Goal: Task Accomplishment & Management: Complete application form

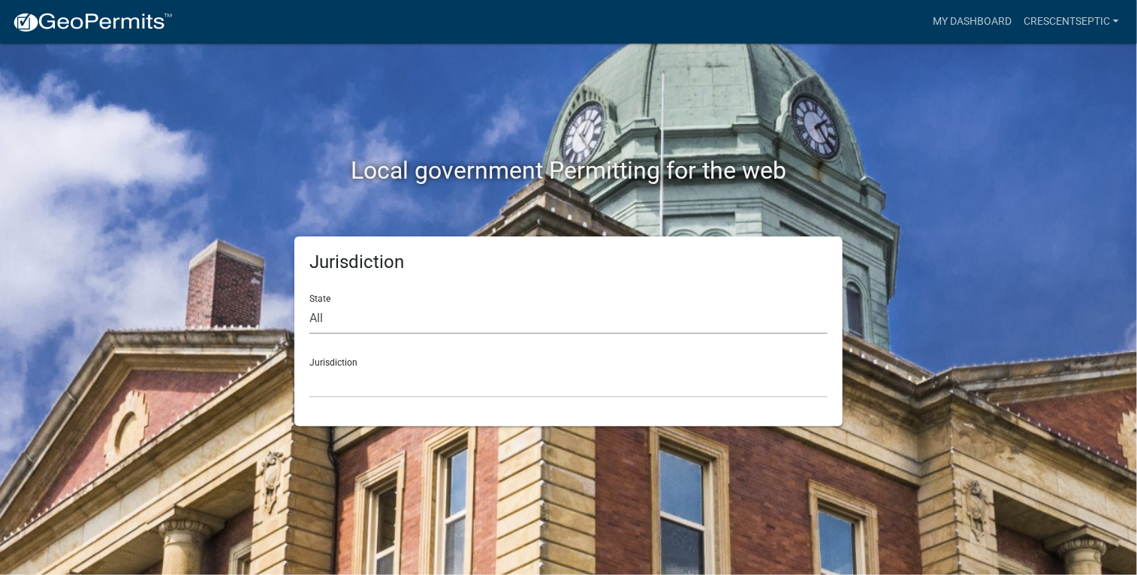
click at [321, 321] on select "All Colorado Georgia Indiana Iowa Kansas Minnesota Ohio South Carolina Wisconsin" at bounding box center [568, 318] width 518 height 31
select select "Minnesota"
click at [309, 303] on select "All Colorado Georgia Indiana Iowa Kansas Minnesota Ohio South Carolina Wisconsin" at bounding box center [568, 318] width 518 height 31
click at [356, 380] on select "Becker County, Minnesota Benton County, Minnesota Carlton County, Minnesota Cit…" at bounding box center [568, 382] width 518 height 31
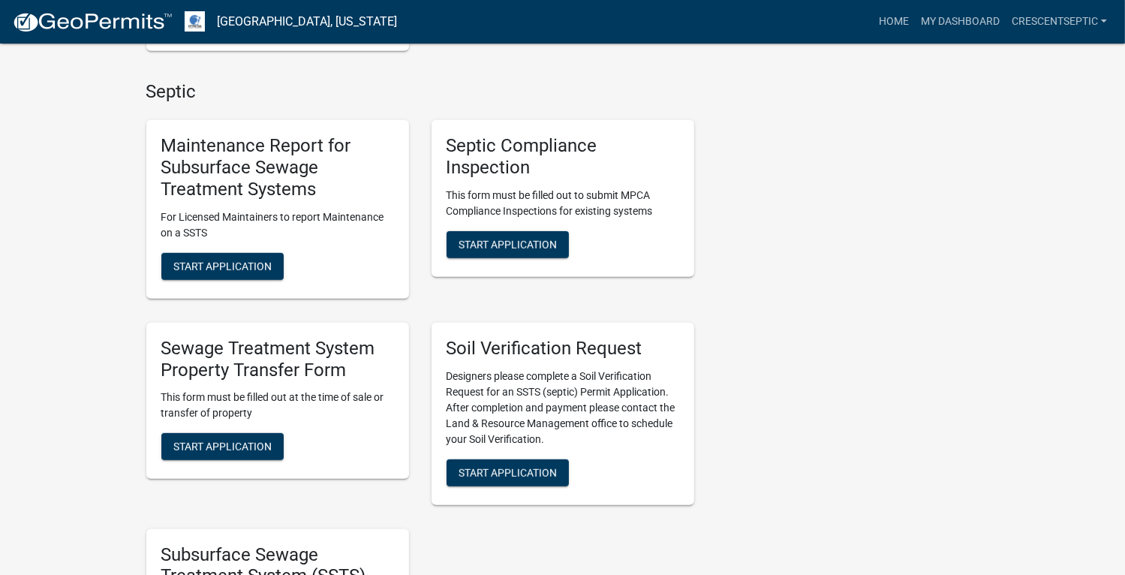
scroll to position [862, 0]
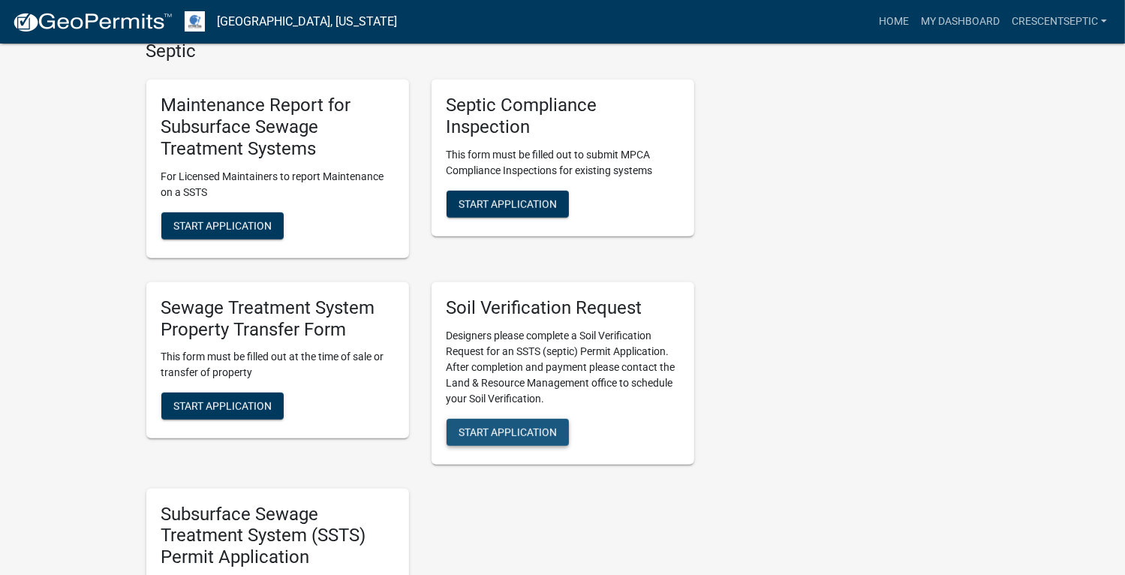
click at [510, 441] on button "Start Application" at bounding box center [508, 432] width 122 height 27
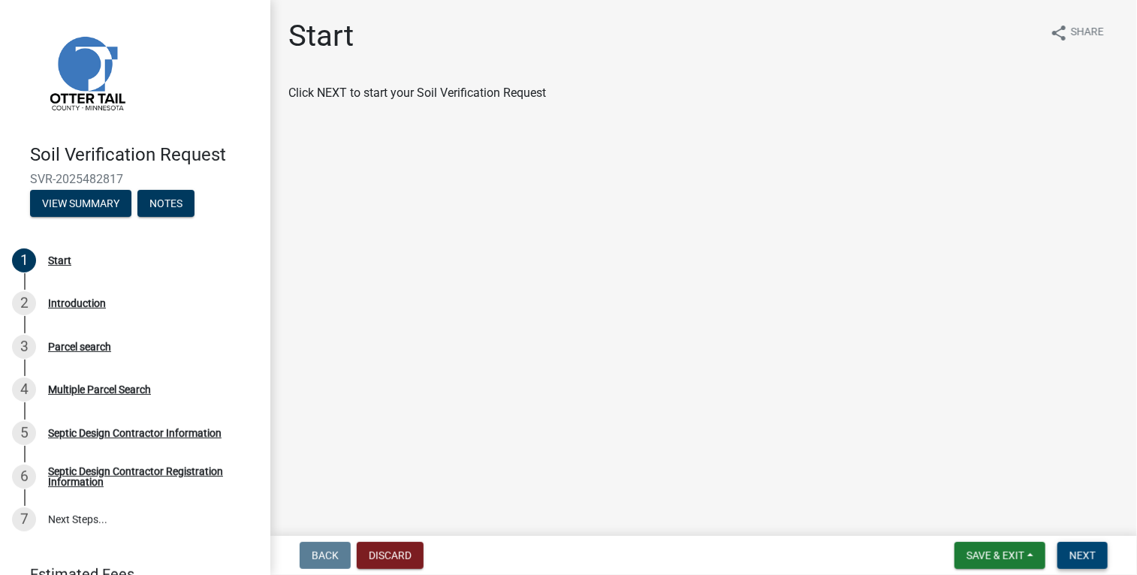
click at [1087, 562] on button "Next" at bounding box center [1082, 555] width 50 height 27
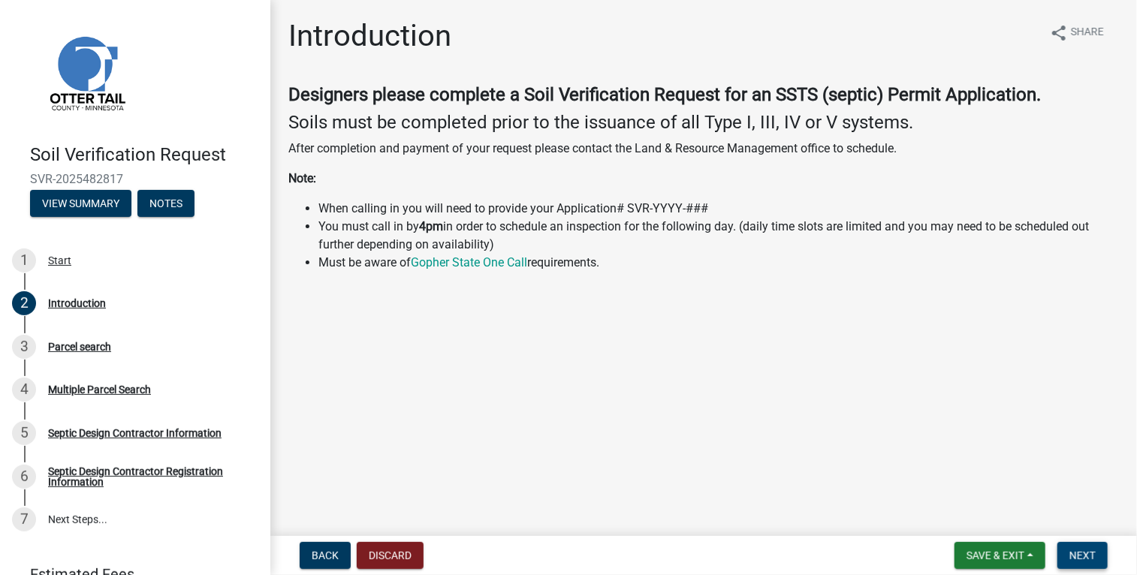
click at [1072, 562] on span "Next" at bounding box center [1082, 556] width 26 height 12
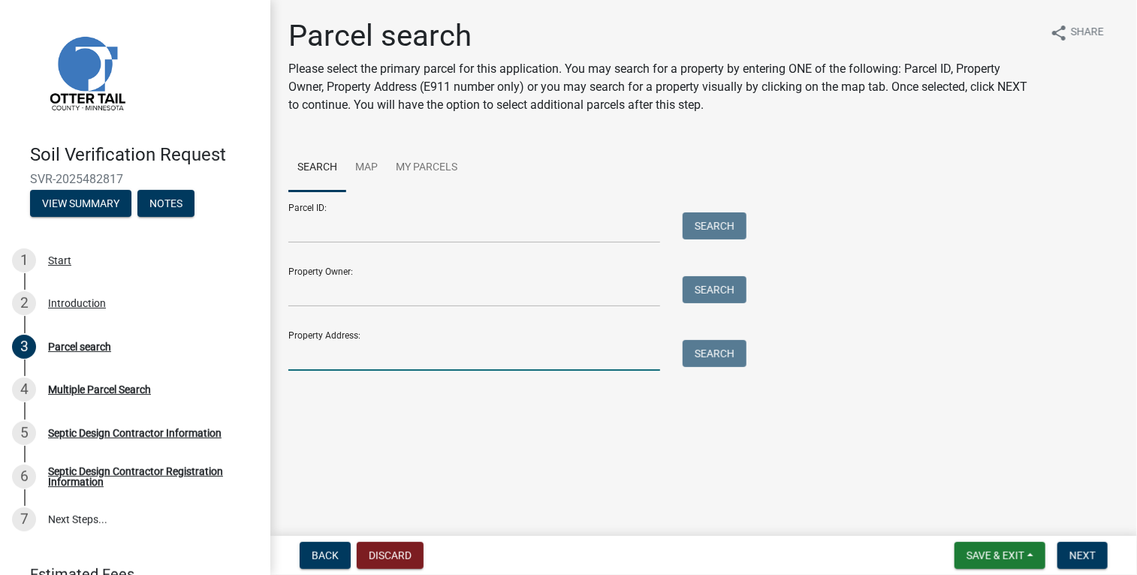
click at [546, 366] on input "Property Address:" at bounding box center [474, 355] width 372 height 31
type input "29216"
click at [717, 364] on button "Search" at bounding box center [714, 353] width 64 height 27
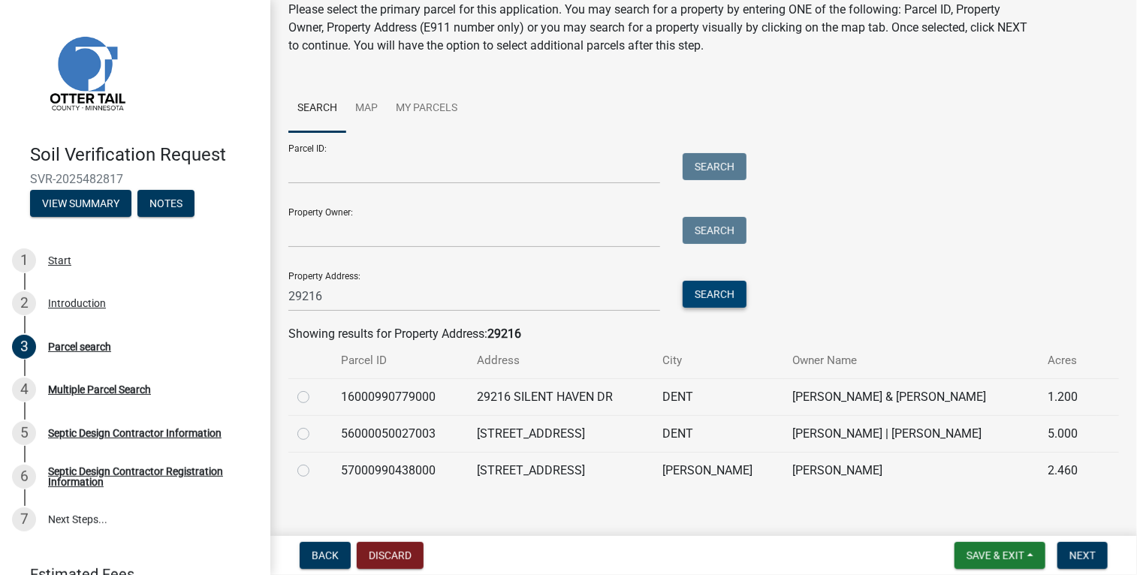
scroll to position [75, 0]
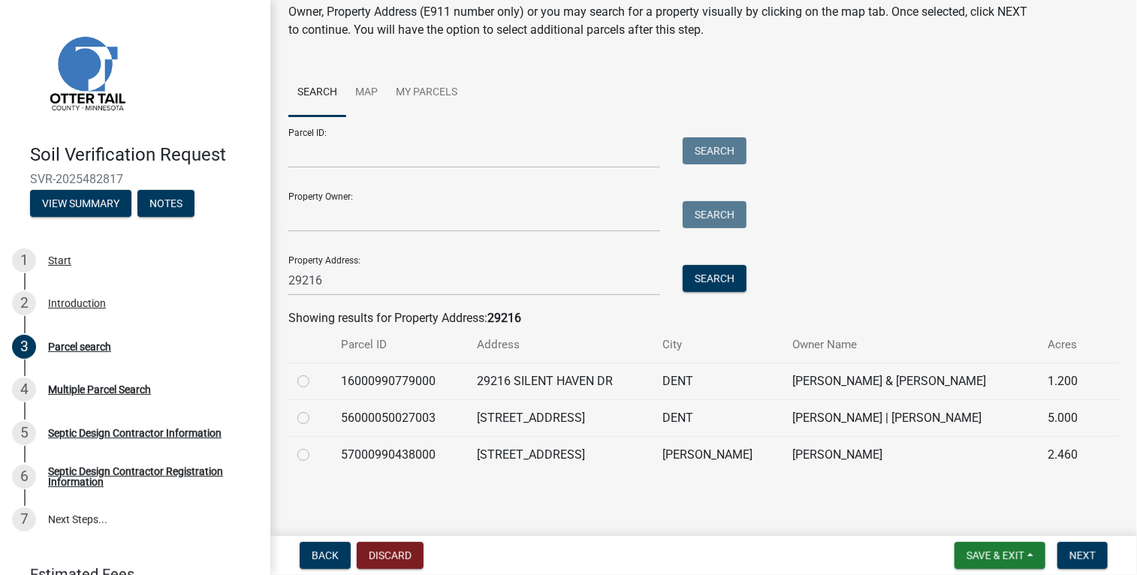
click at [315, 446] on label at bounding box center [315, 446] width 0 height 0
click at [315, 451] on input "radio" at bounding box center [320, 451] width 10 height 10
radio input "true"
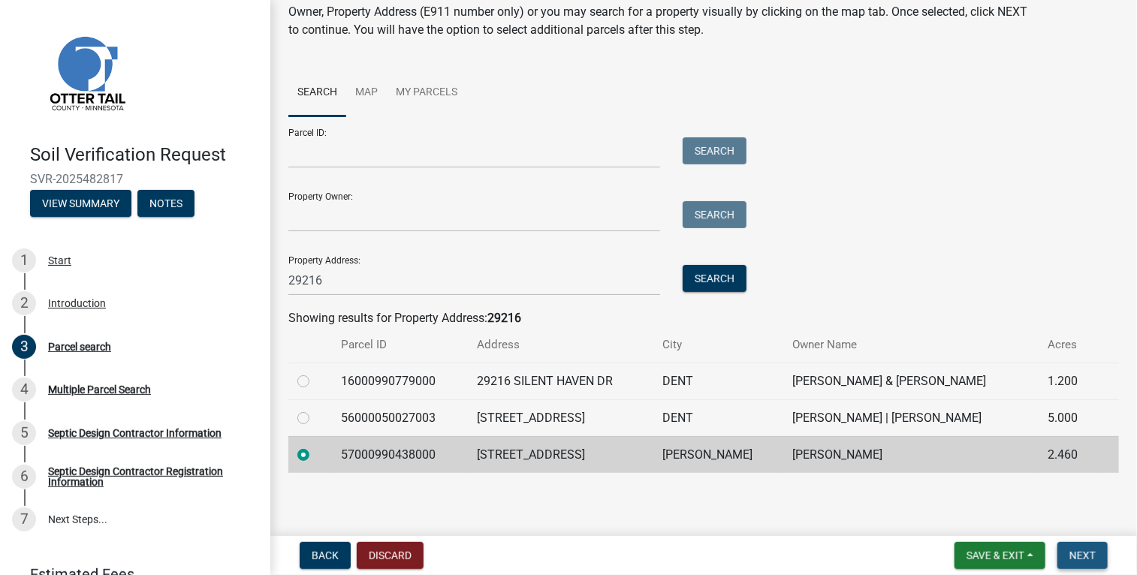
click at [1083, 556] on span "Next" at bounding box center [1082, 556] width 26 height 12
click at [1080, 555] on span "Next" at bounding box center [1082, 556] width 26 height 12
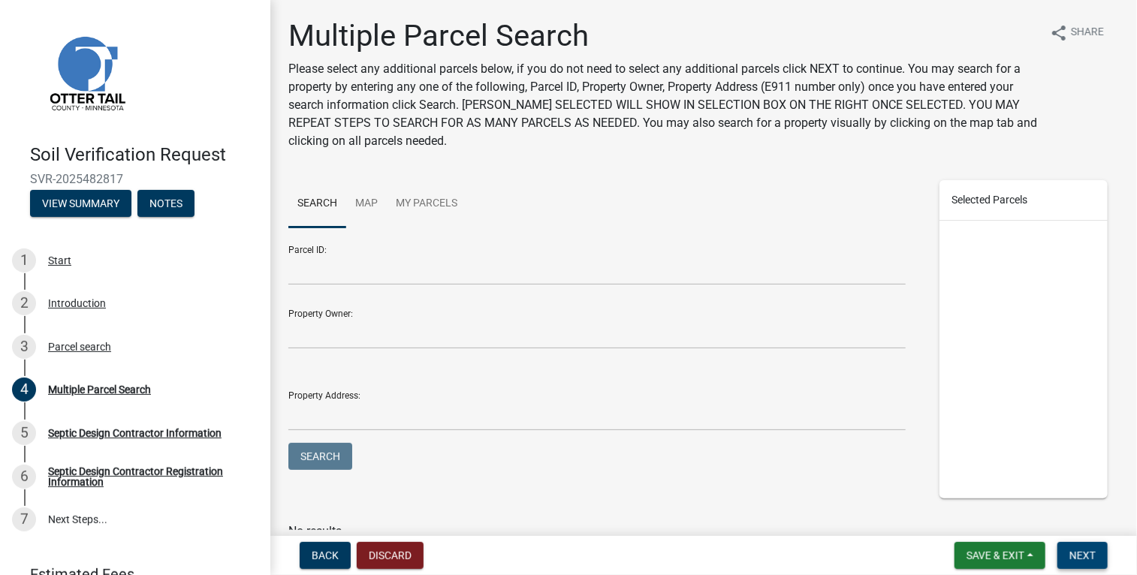
click at [1067, 553] on button "Next" at bounding box center [1082, 555] width 50 height 27
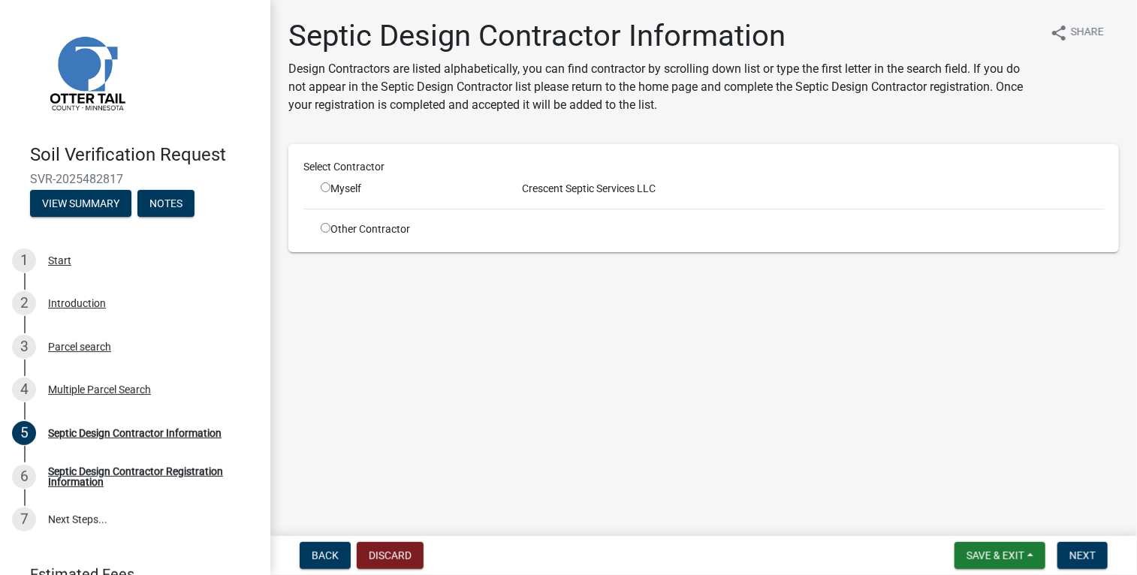
click at [326, 185] on input "radio" at bounding box center [326, 187] width 10 height 10
radio input "true"
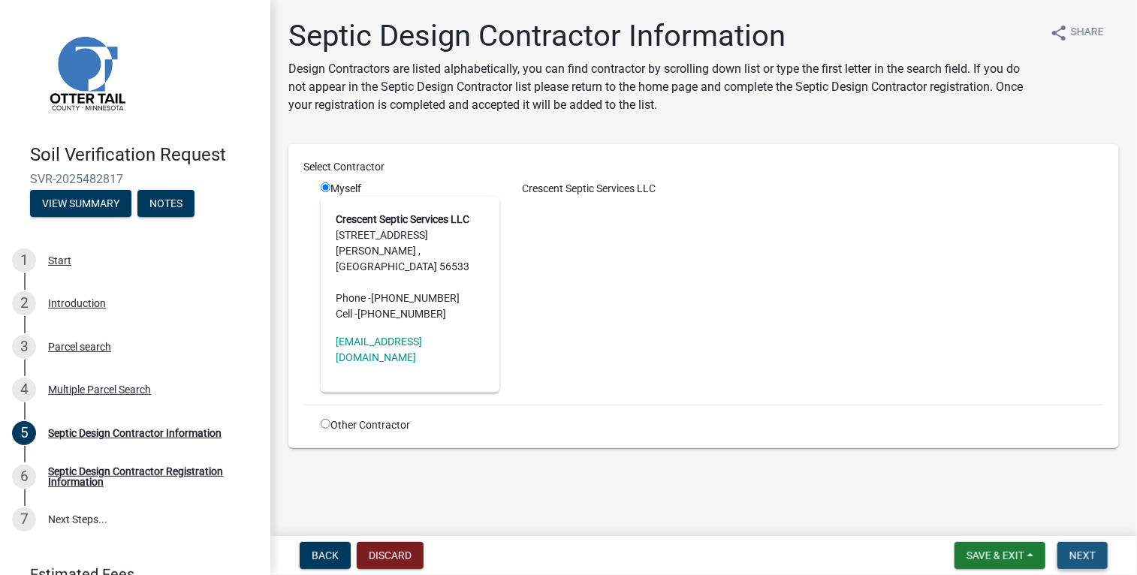
click at [1083, 556] on span "Next" at bounding box center [1082, 556] width 26 height 12
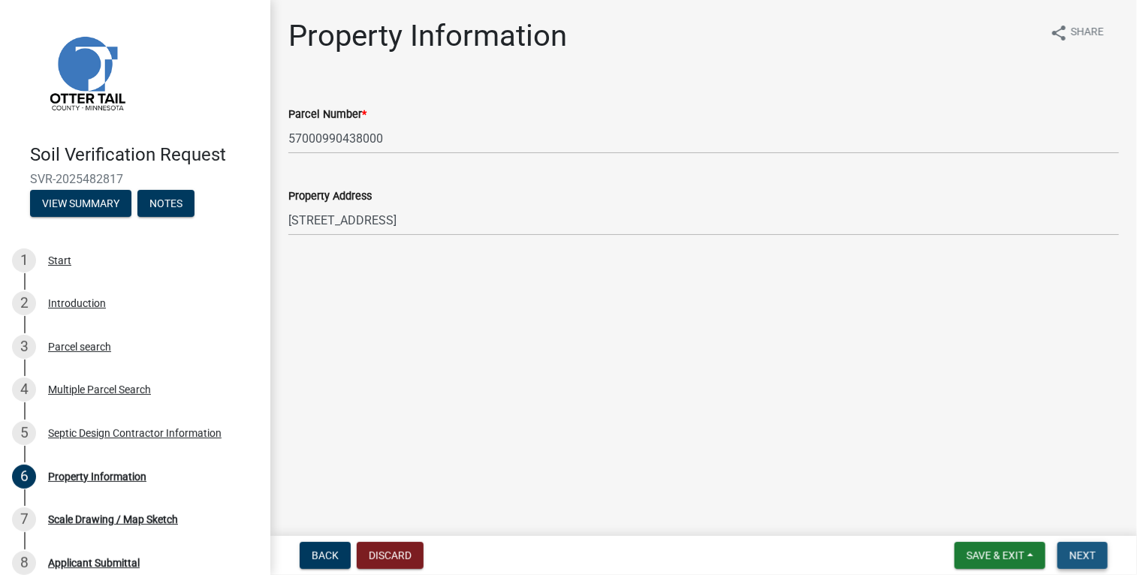
click at [1086, 553] on span "Next" at bounding box center [1082, 556] width 26 height 12
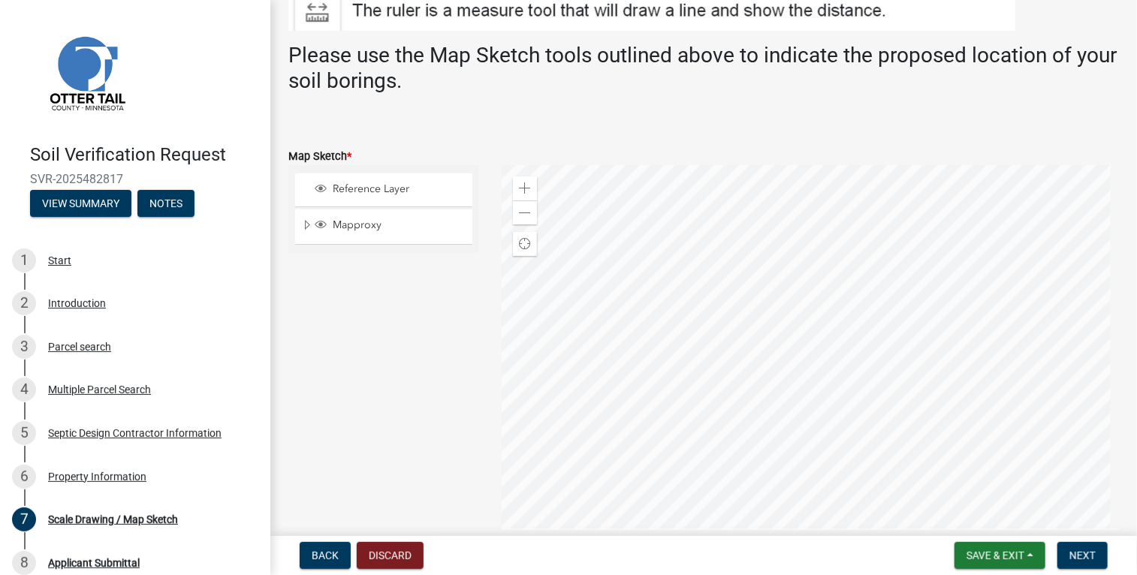
scroll to position [288, 0]
click at [520, 367] on span at bounding box center [525, 372] width 12 height 12
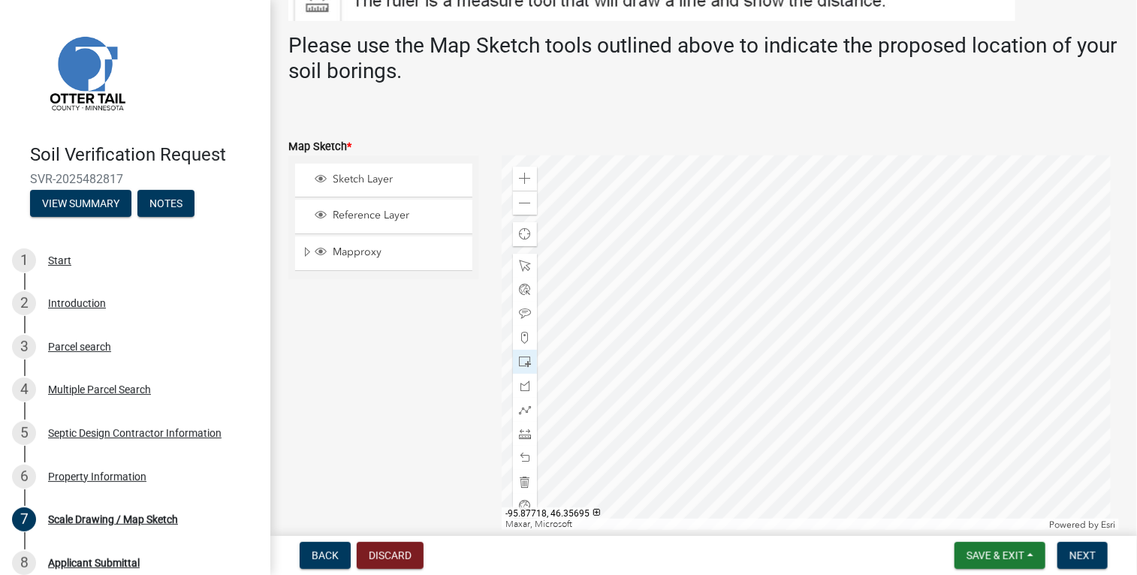
click at [838, 319] on div at bounding box center [810, 342] width 617 height 375
click at [1087, 545] on button "Next" at bounding box center [1082, 555] width 50 height 27
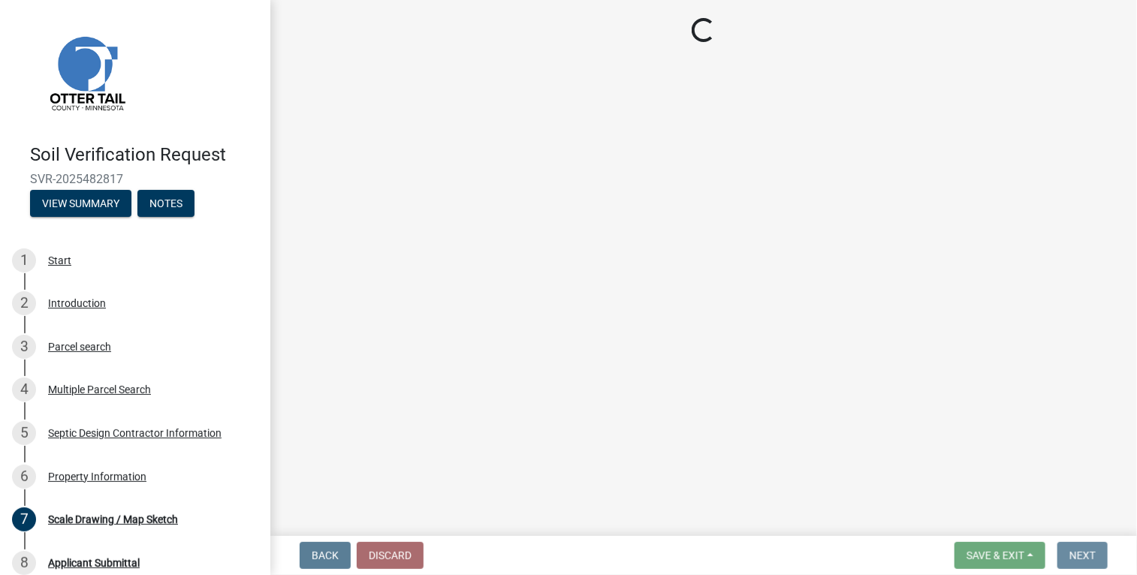
scroll to position [0, 0]
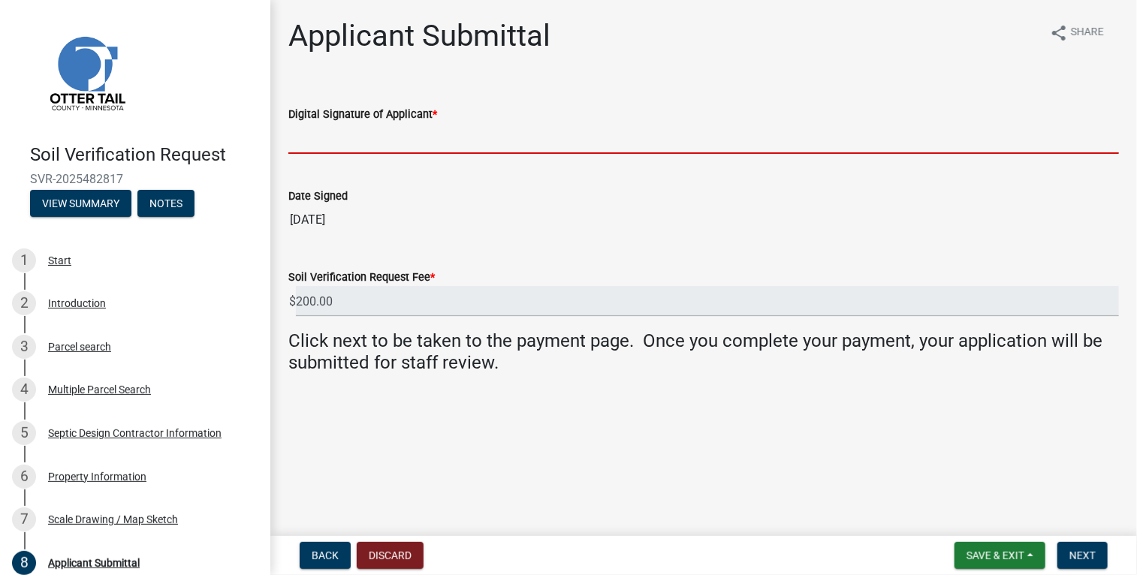
click at [570, 130] on input "Digital Signature of Applicant *" at bounding box center [703, 138] width 830 height 31
type input "[PERSON_NAME] [PERSON_NAME]"
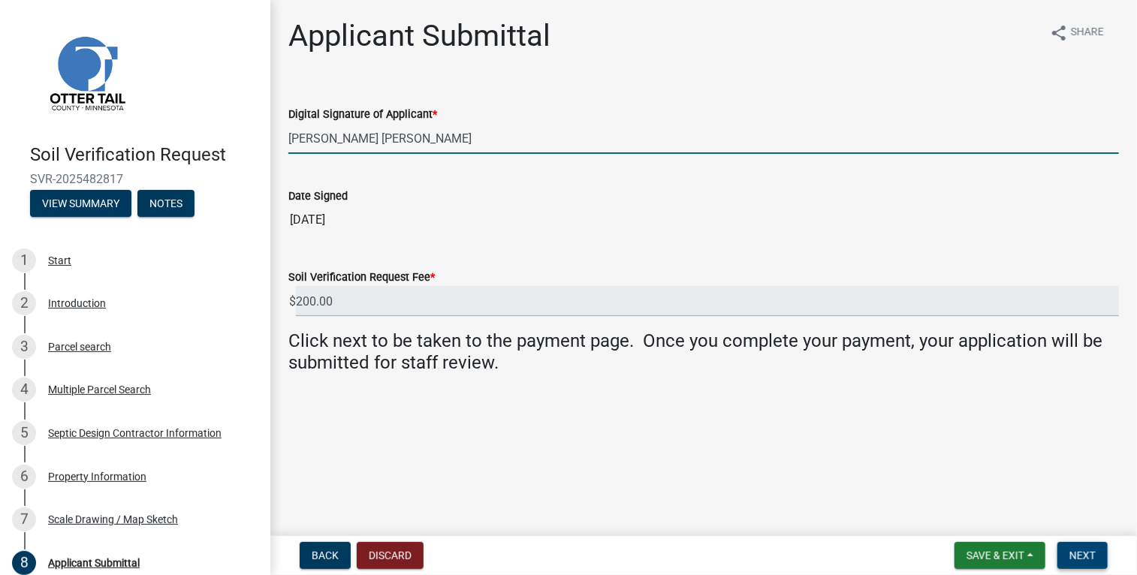
click at [1076, 558] on span "Next" at bounding box center [1082, 556] width 26 height 12
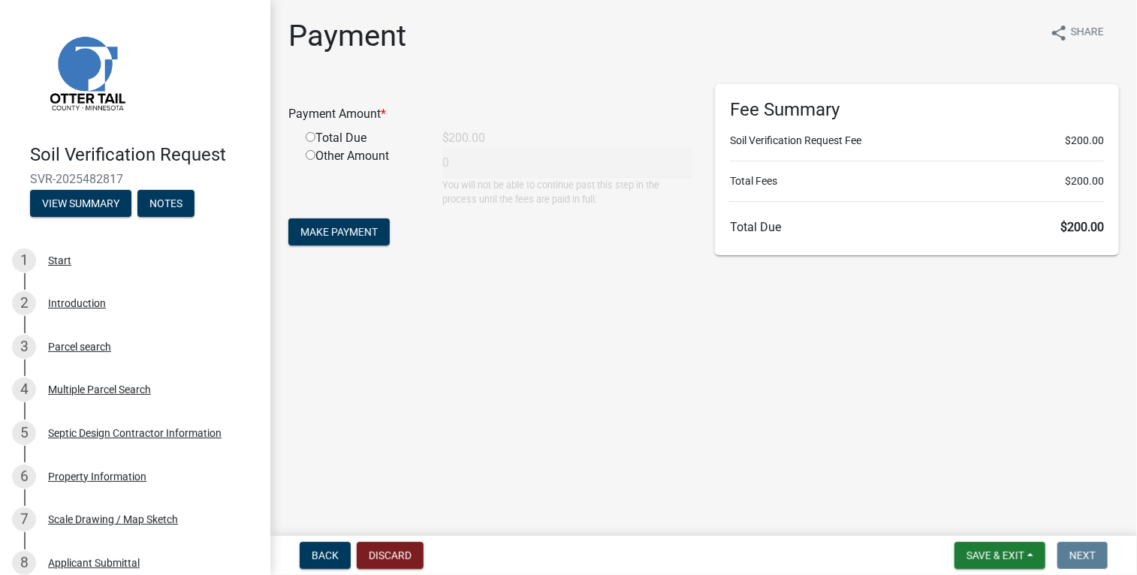
click at [306, 133] on input "radio" at bounding box center [311, 137] width 10 height 10
radio input "true"
type input "200"
click at [342, 229] on span "Make Payment" at bounding box center [338, 232] width 77 height 12
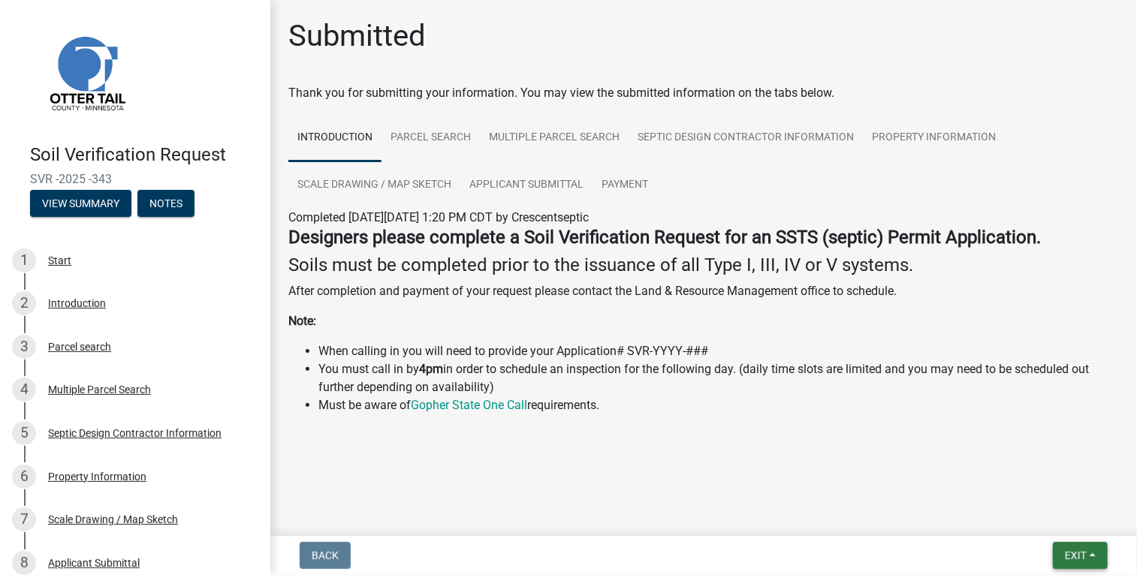
click at [1078, 556] on span "Exit" at bounding box center [1076, 556] width 22 height 12
click at [1039, 524] on button "Save & Exit" at bounding box center [1048, 517] width 120 height 36
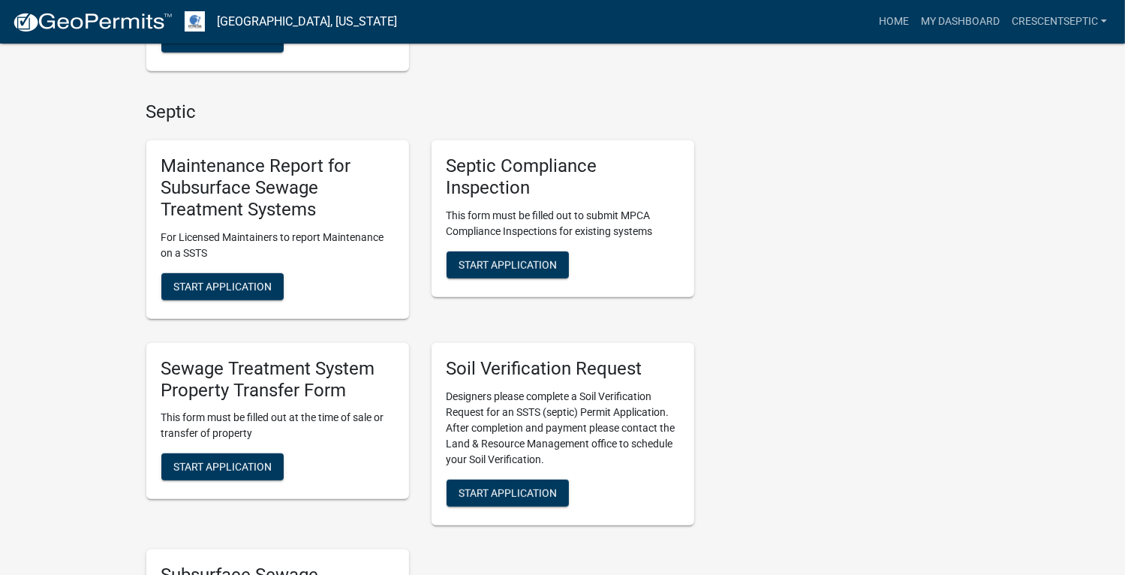
scroll to position [811, 0]
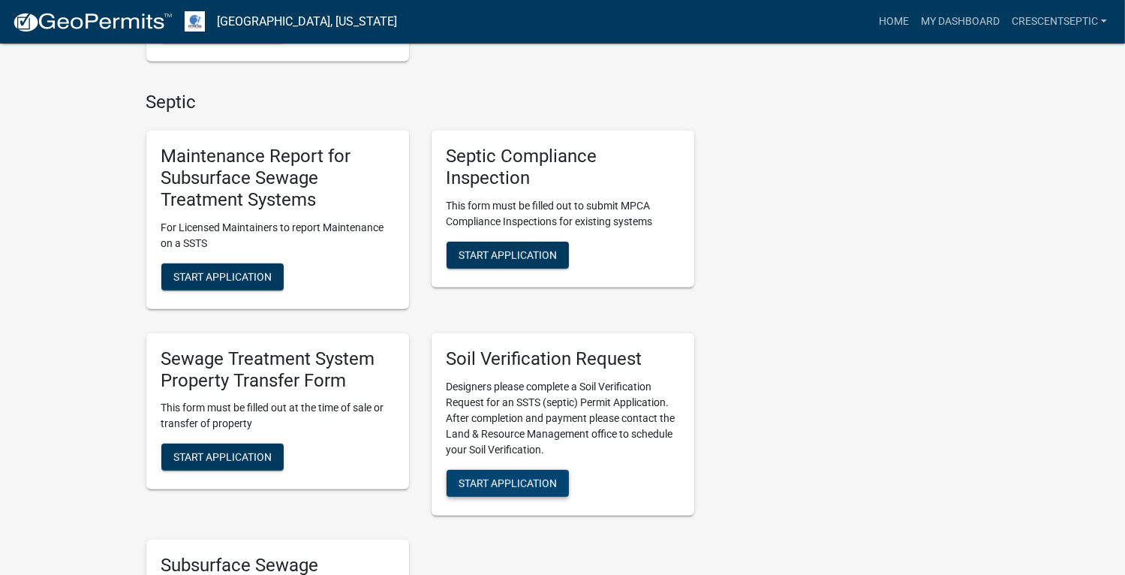
click at [508, 484] on span "Start Application" at bounding box center [508, 483] width 98 height 12
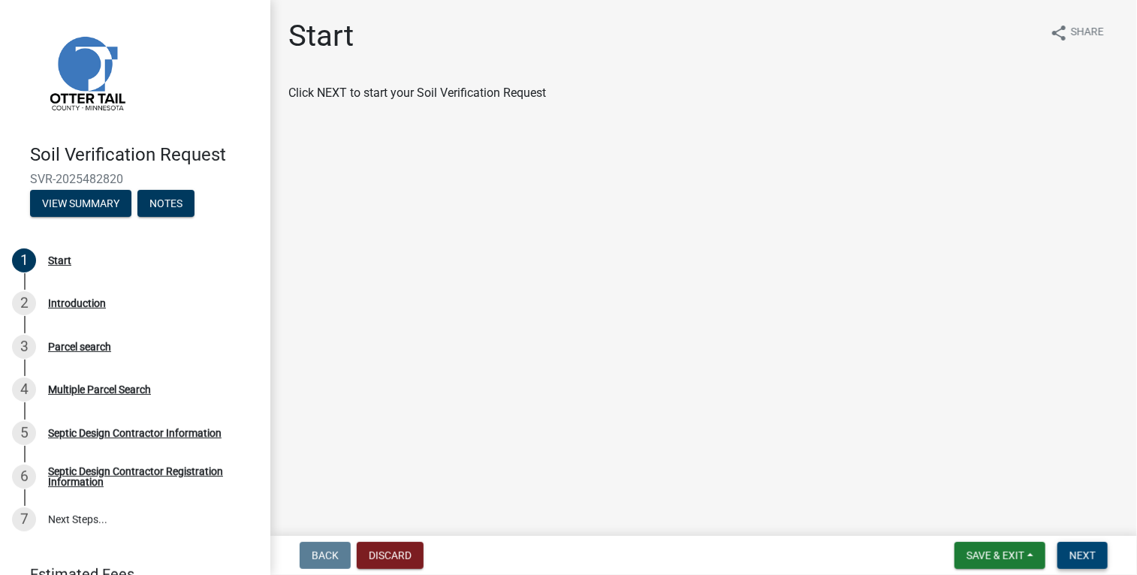
click at [1063, 553] on button "Next" at bounding box center [1082, 555] width 50 height 27
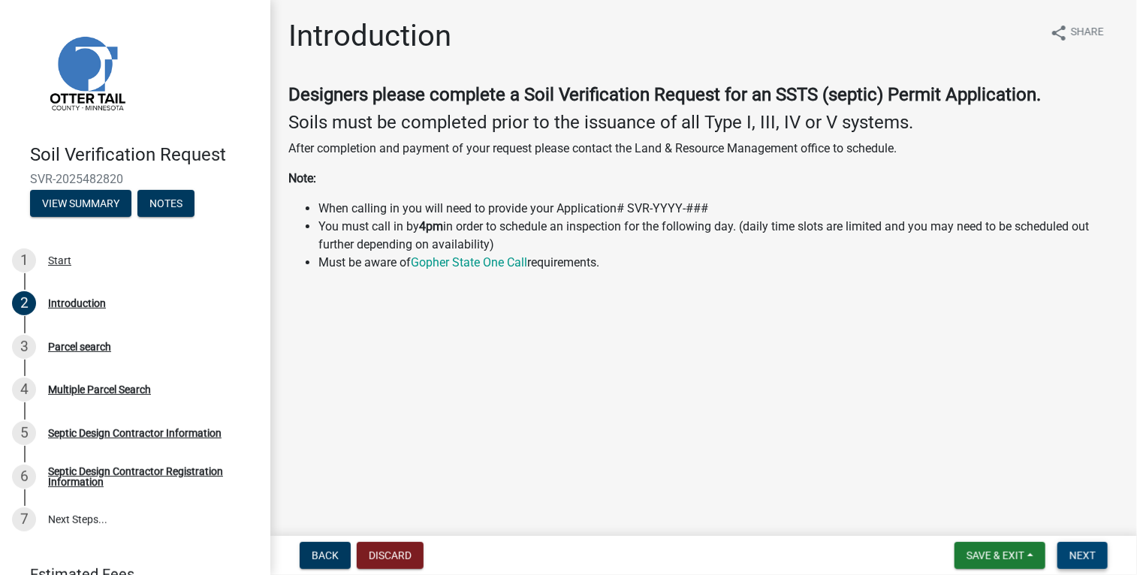
click at [1073, 551] on span "Next" at bounding box center [1082, 556] width 26 height 12
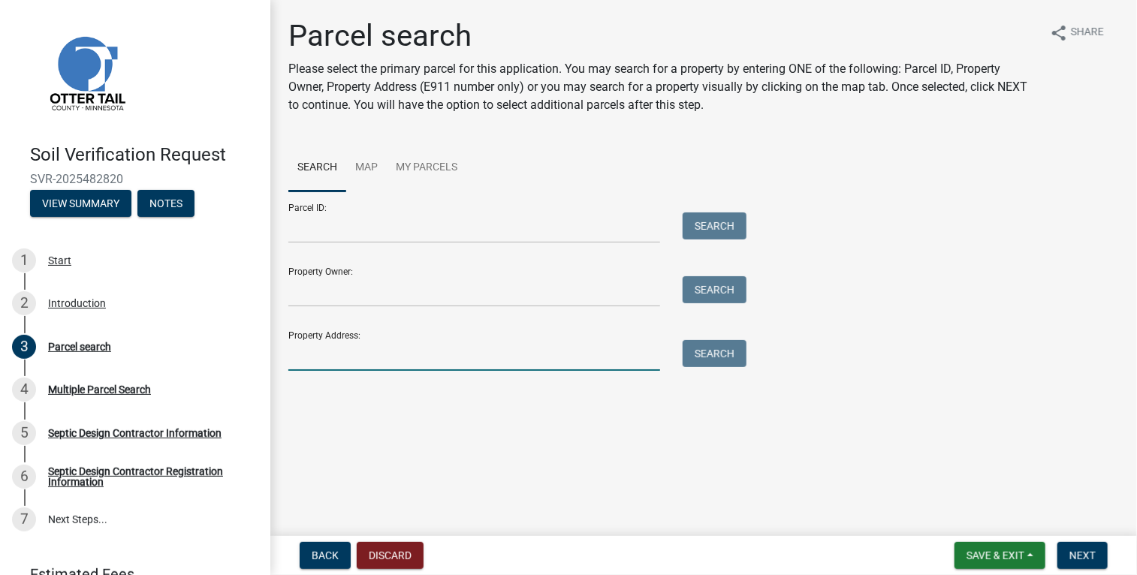
click at [462, 358] on input "Property Address:" at bounding box center [474, 355] width 372 height 31
type input "37957"
click at [712, 352] on button "Search" at bounding box center [714, 353] width 64 height 27
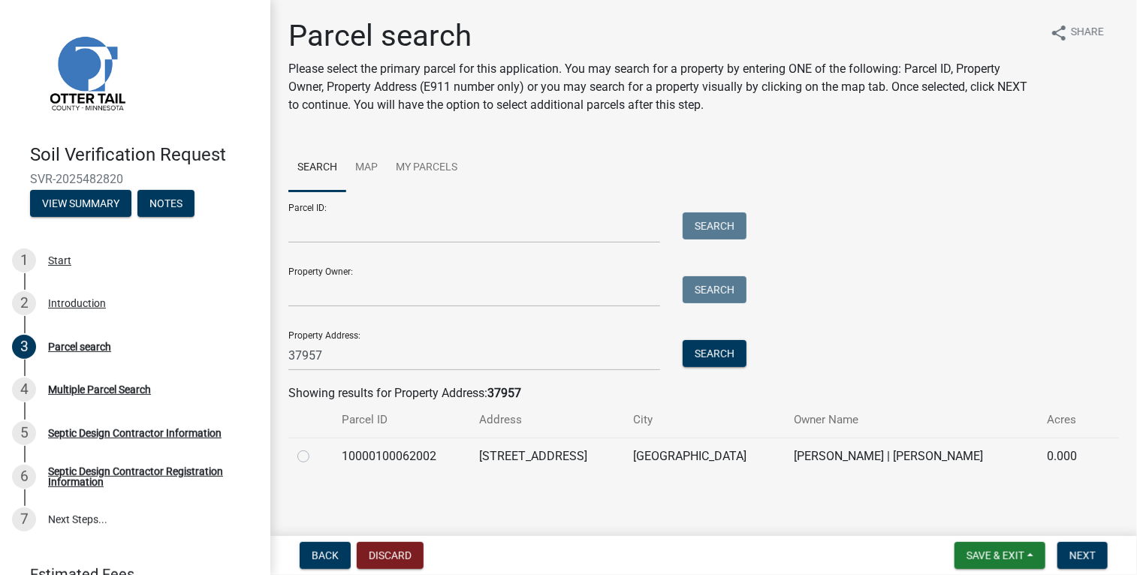
click at [315, 447] on label at bounding box center [315, 447] width 0 height 0
click at [315, 451] on input "radio" at bounding box center [320, 452] width 10 height 10
radio input "true"
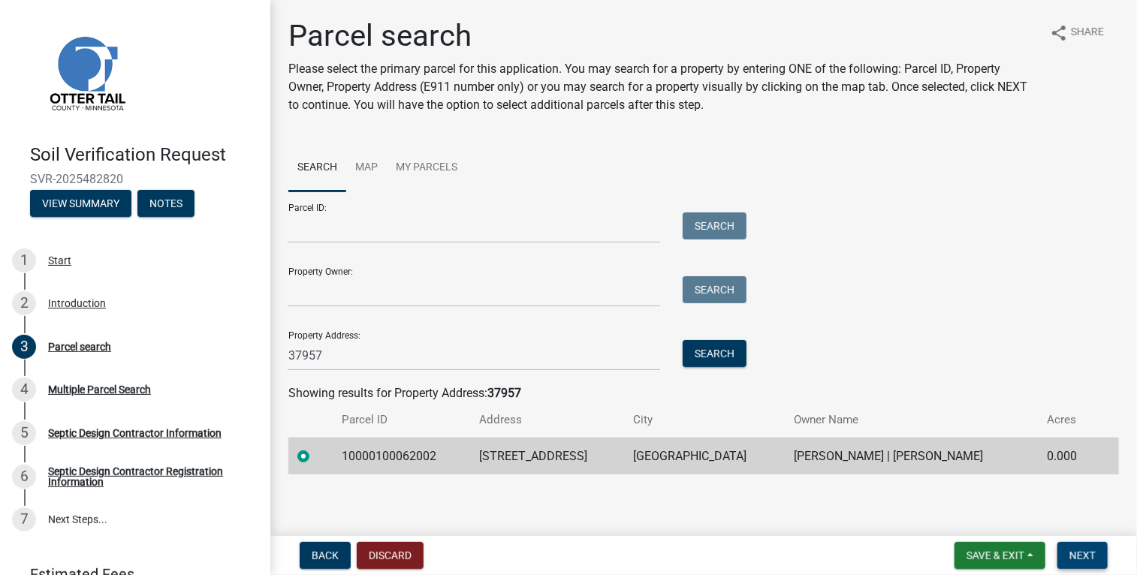
click at [1074, 550] on span "Next" at bounding box center [1082, 556] width 26 height 12
click at [1081, 553] on span "Next" at bounding box center [1082, 556] width 26 height 12
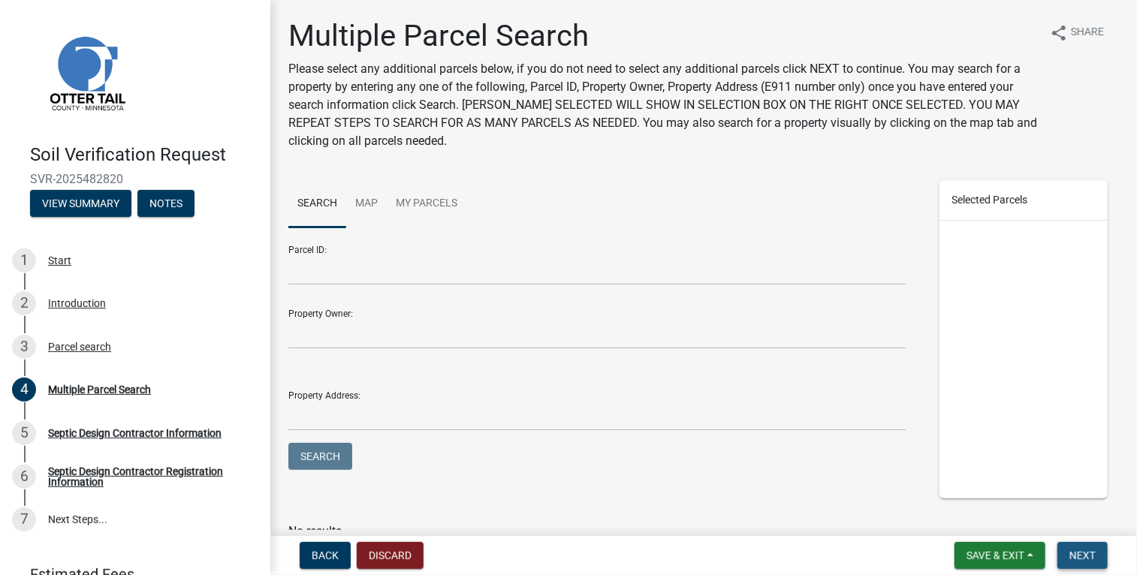
click at [1081, 553] on span "Next" at bounding box center [1082, 556] width 26 height 12
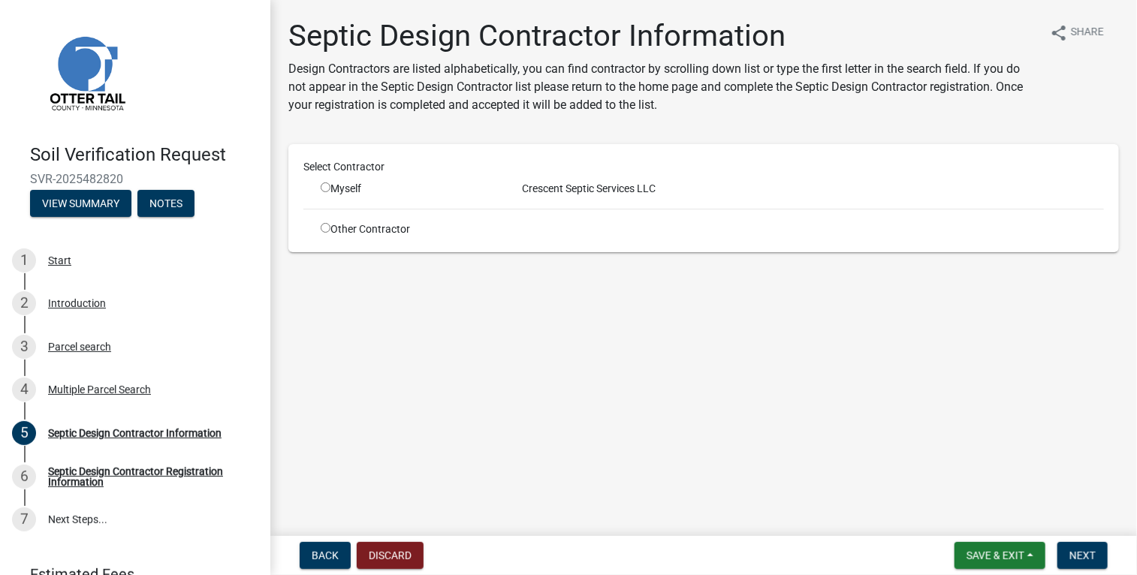
click at [325, 182] on input "radio" at bounding box center [326, 187] width 10 height 10
radio input "true"
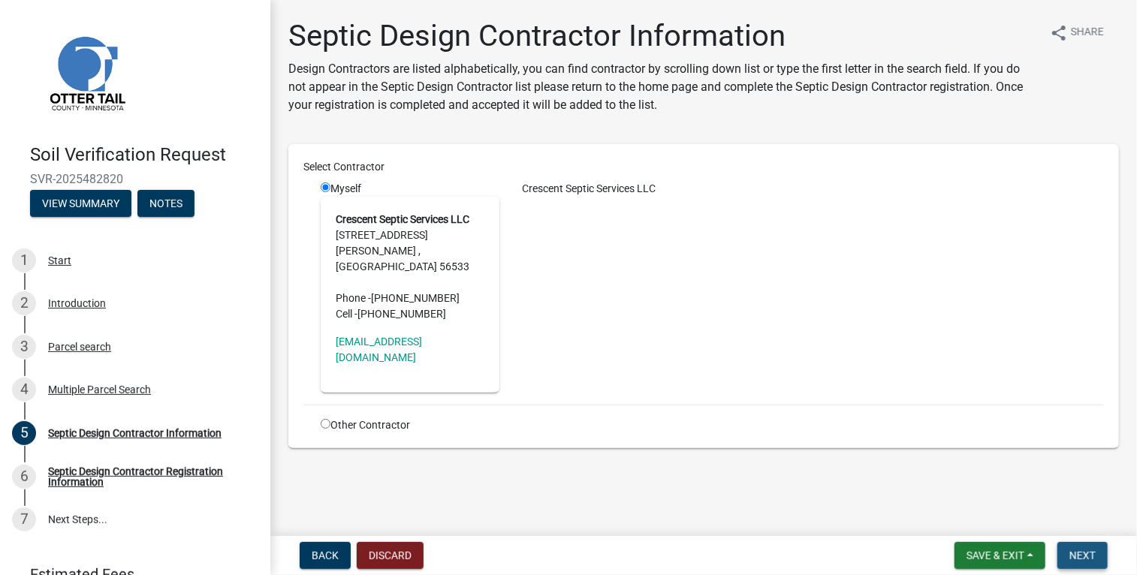
click at [1079, 565] on button "Next" at bounding box center [1082, 555] width 50 height 27
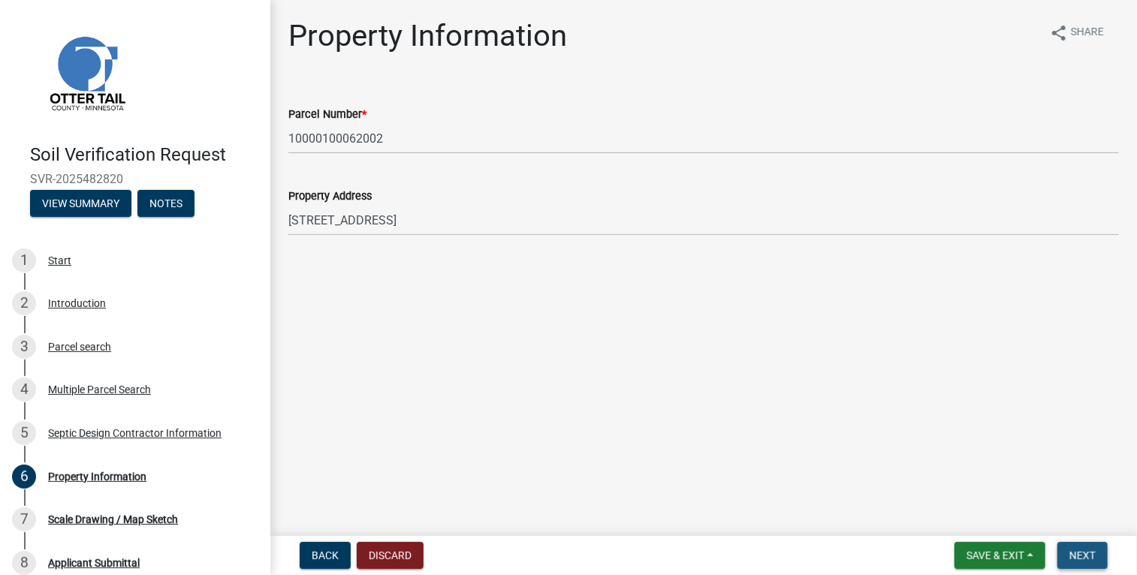
click at [1078, 565] on button "Next" at bounding box center [1082, 555] width 50 height 27
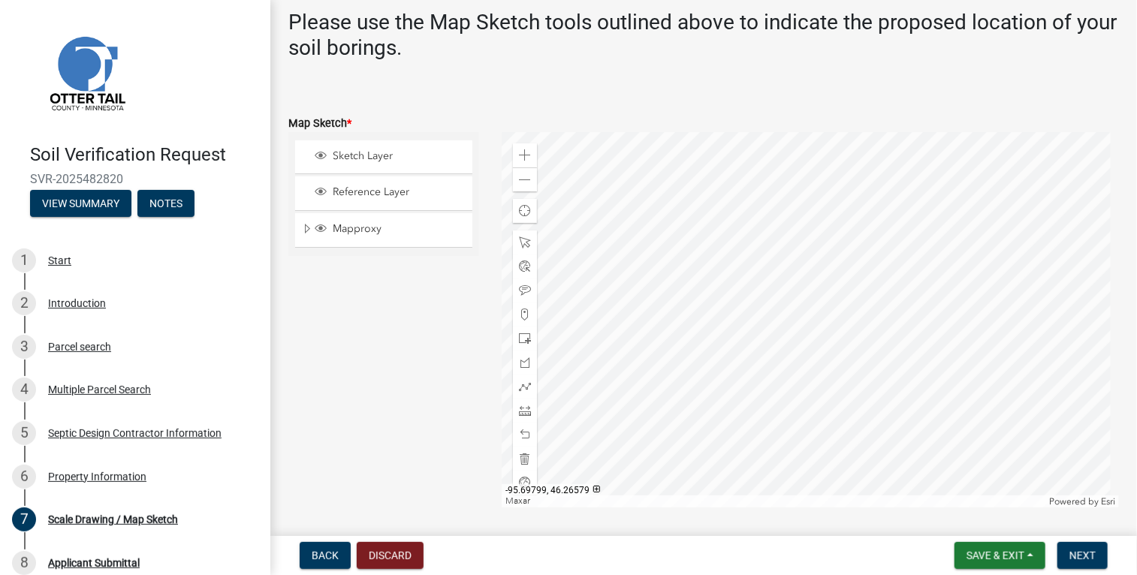
scroll to position [341, 0]
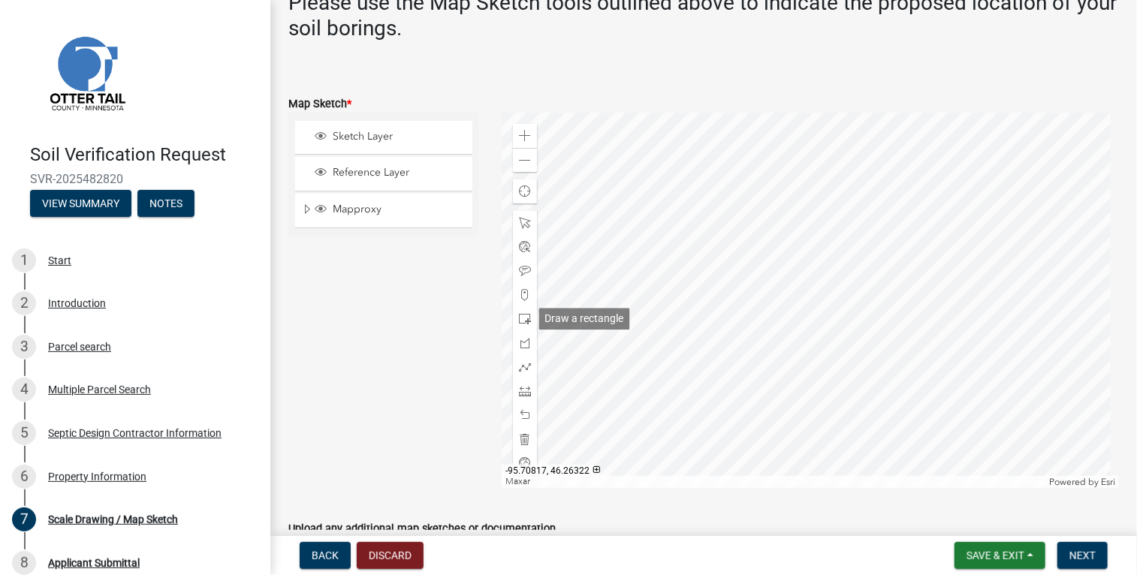
click at [523, 318] on span at bounding box center [525, 319] width 12 height 12
click at [826, 394] on div at bounding box center [810, 300] width 617 height 375
click at [820, 394] on div at bounding box center [810, 300] width 617 height 375
click at [1083, 550] on span "Next" at bounding box center [1082, 556] width 26 height 12
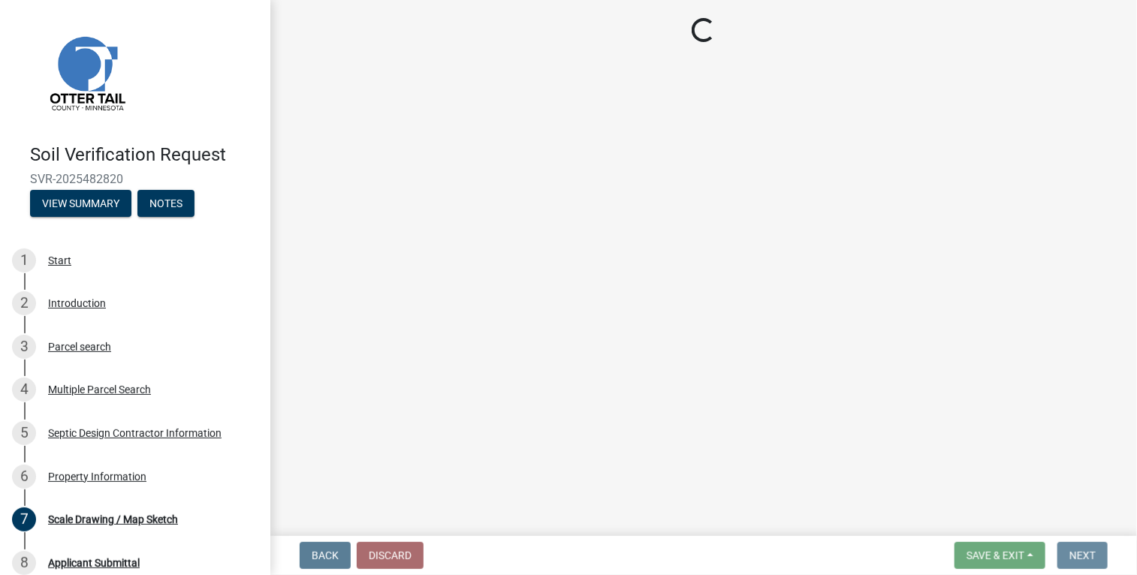
scroll to position [0, 0]
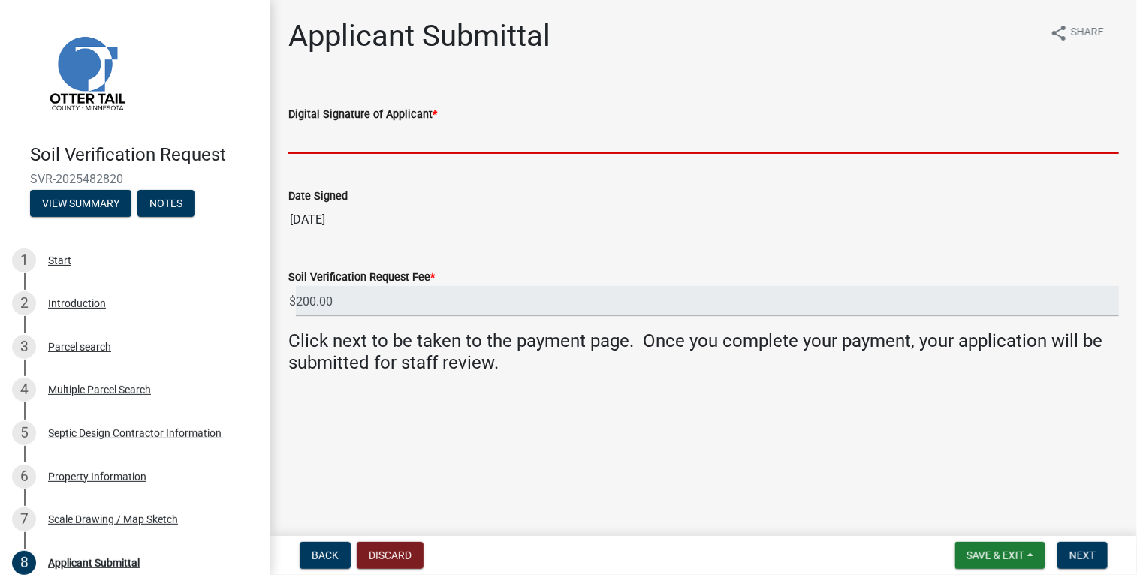
click at [472, 139] on input "Digital Signature of Applicant *" at bounding box center [703, 138] width 830 height 31
type input "[PERSON_NAME] [PERSON_NAME]"
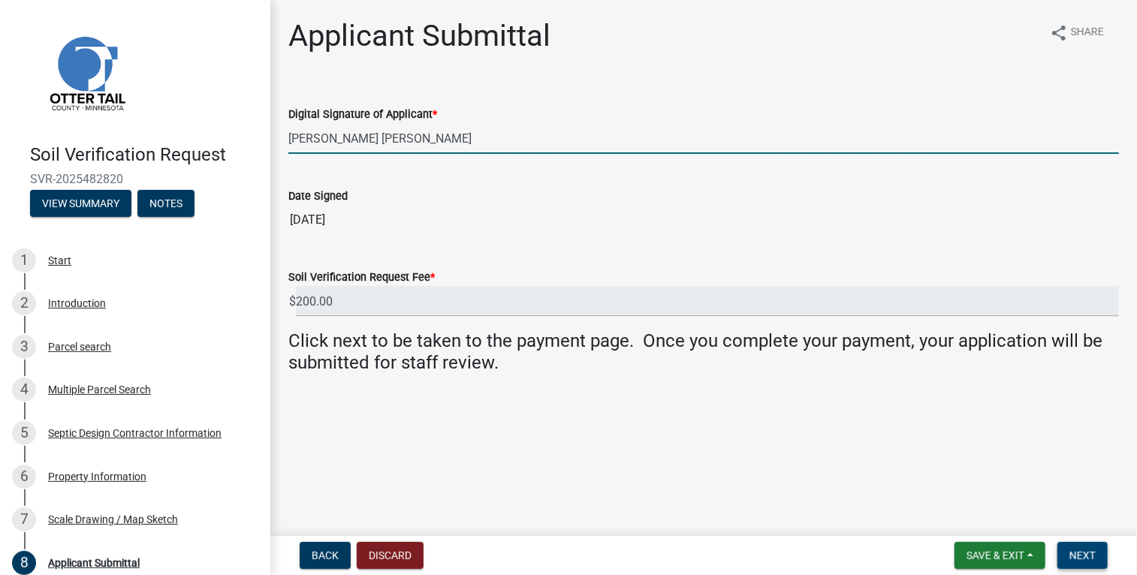
click at [1076, 553] on span "Next" at bounding box center [1082, 556] width 26 height 12
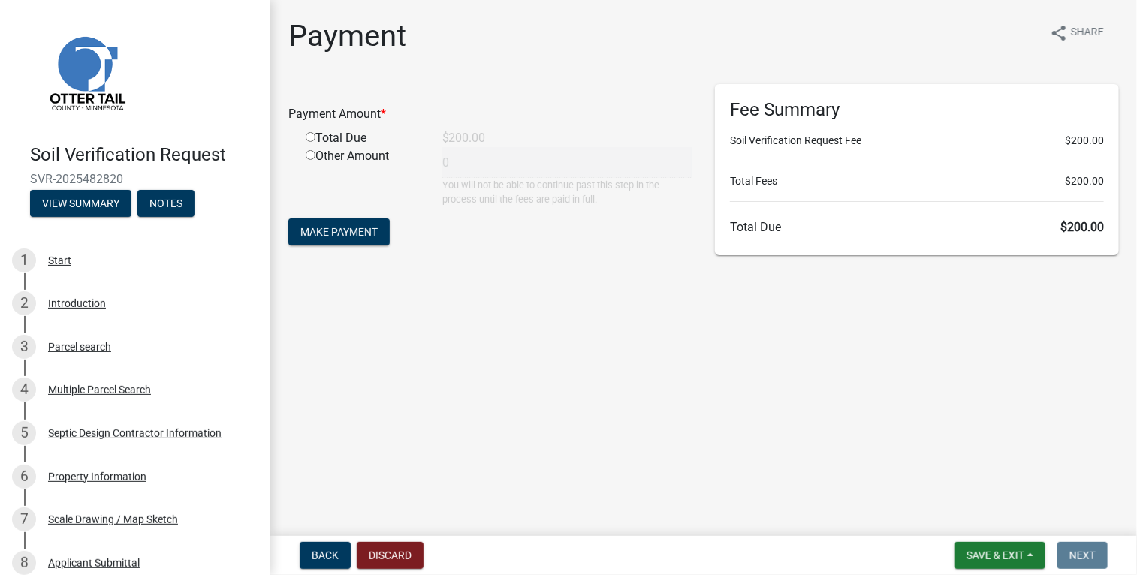
click at [310, 130] on div "Total Due" at bounding box center [362, 138] width 137 height 18
click at [310, 137] on input "radio" at bounding box center [311, 137] width 10 height 10
radio input "true"
type input "200"
click at [350, 230] on span "Make Payment" at bounding box center [338, 232] width 77 height 12
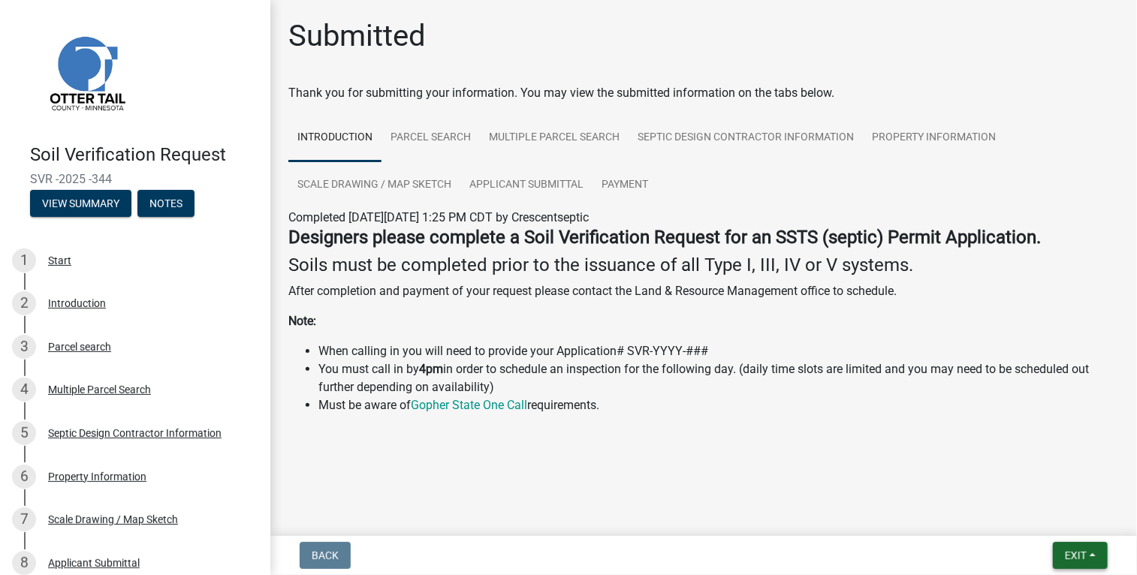
click at [1072, 550] on span "Exit" at bounding box center [1076, 556] width 22 height 12
click at [1025, 520] on button "Save & Exit" at bounding box center [1048, 517] width 120 height 36
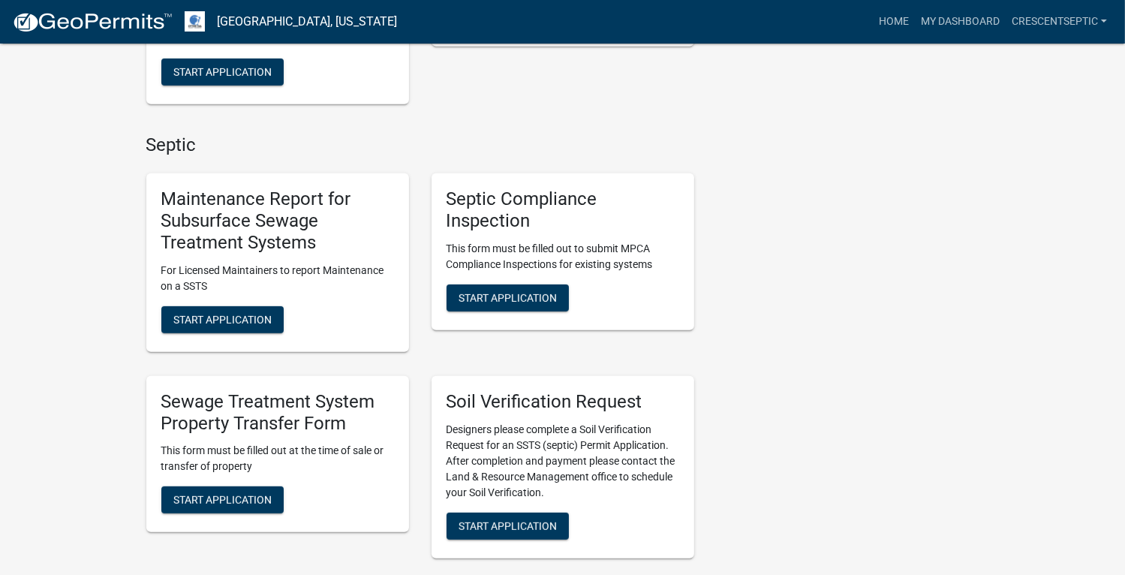
scroll to position [733, 0]
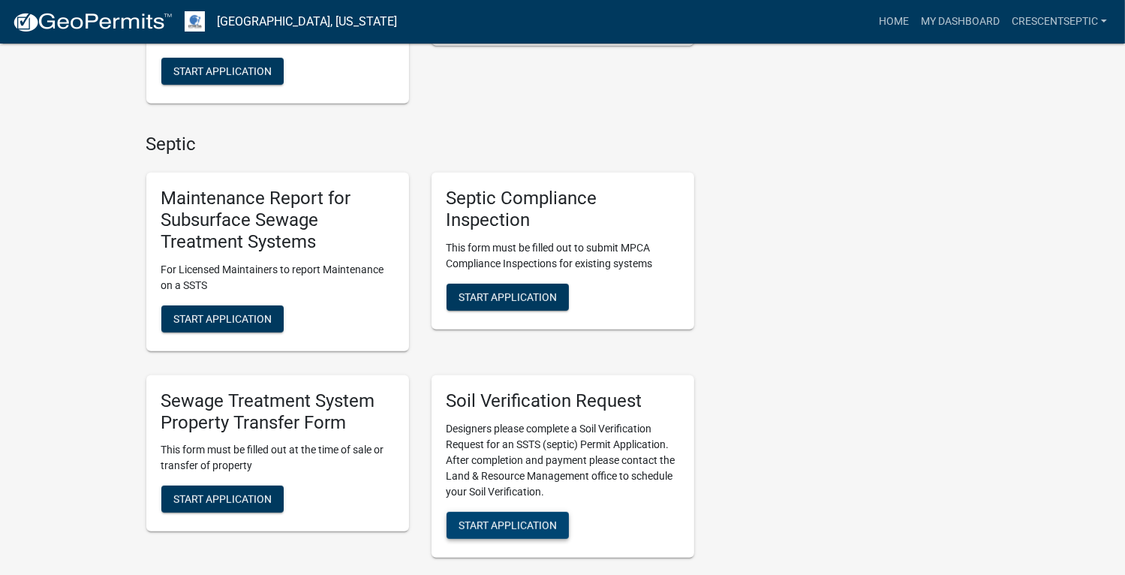
click at [539, 523] on span "Start Application" at bounding box center [508, 525] width 98 height 12
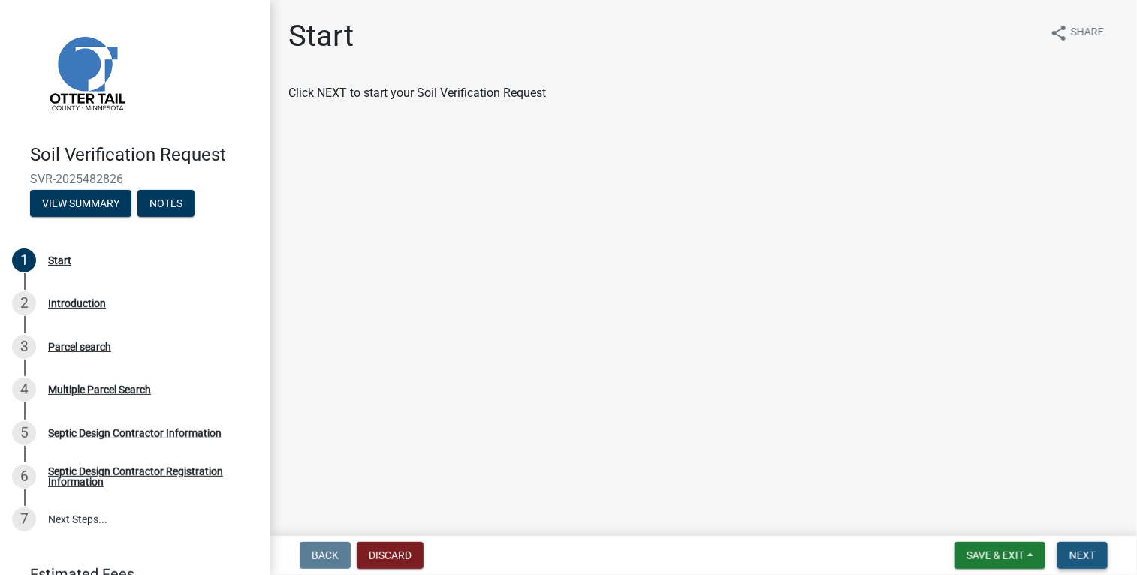
click at [1088, 556] on span "Next" at bounding box center [1082, 556] width 26 height 12
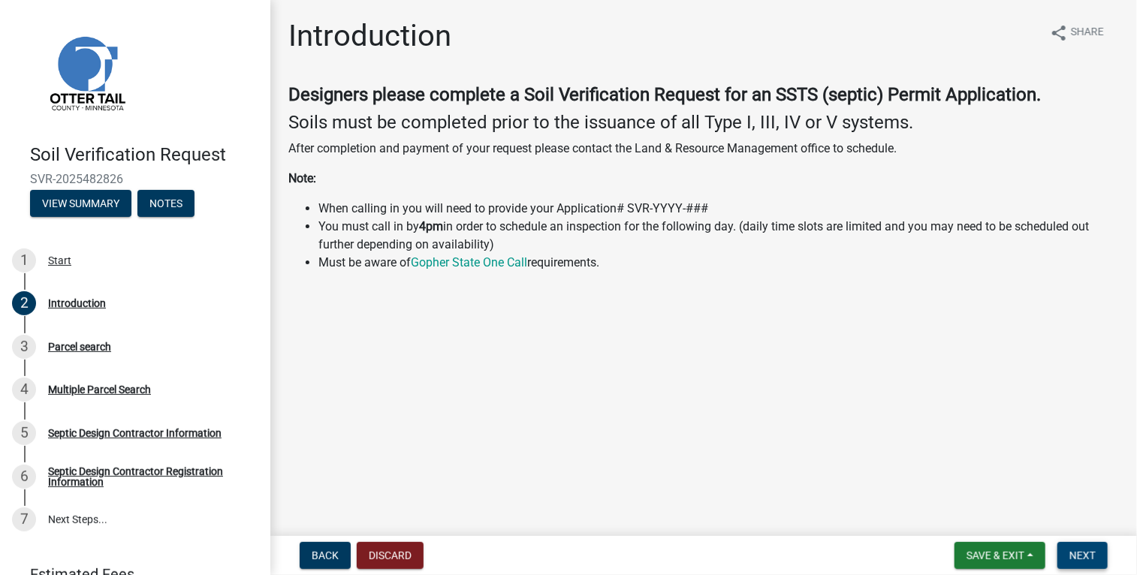
click at [1087, 556] on span "Next" at bounding box center [1082, 556] width 26 height 12
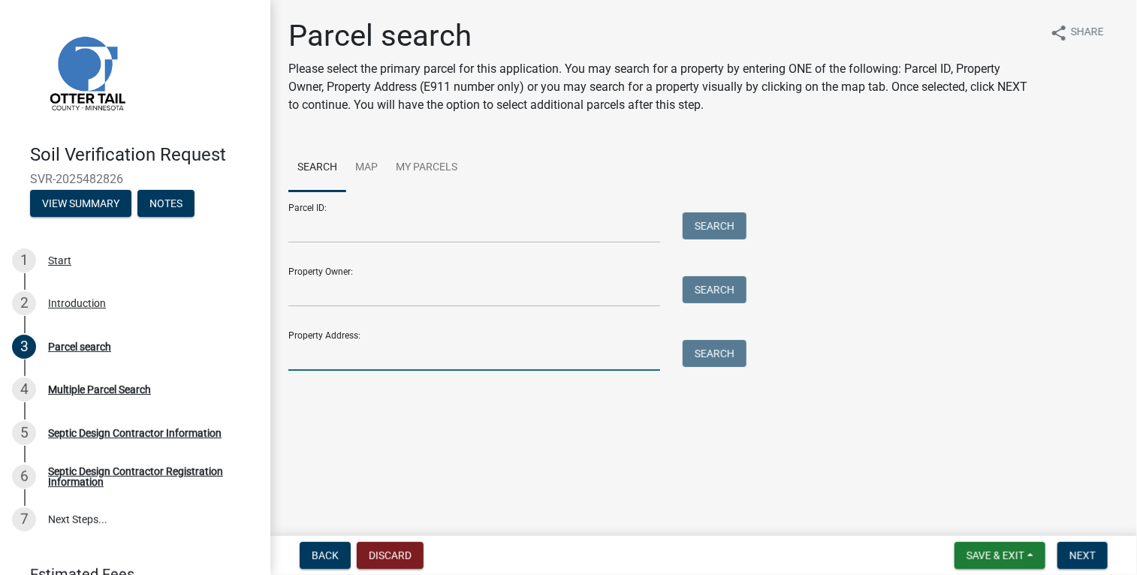
click at [577, 358] on input "Property Address:" at bounding box center [474, 355] width 372 height 31
type input "45715"
click at [969, 550] on span "Save & Exit" at bounding box center [995, 556] width 58 height 12
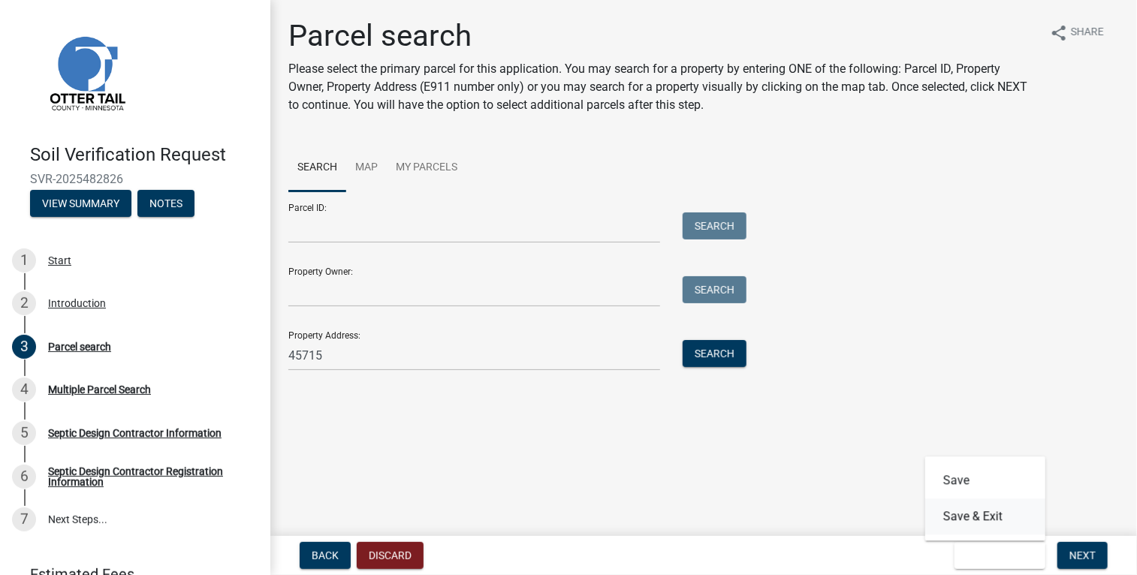
click at [986, 519] on button "Save & Exit" at bounding box center [985, 517] width 120 height 36
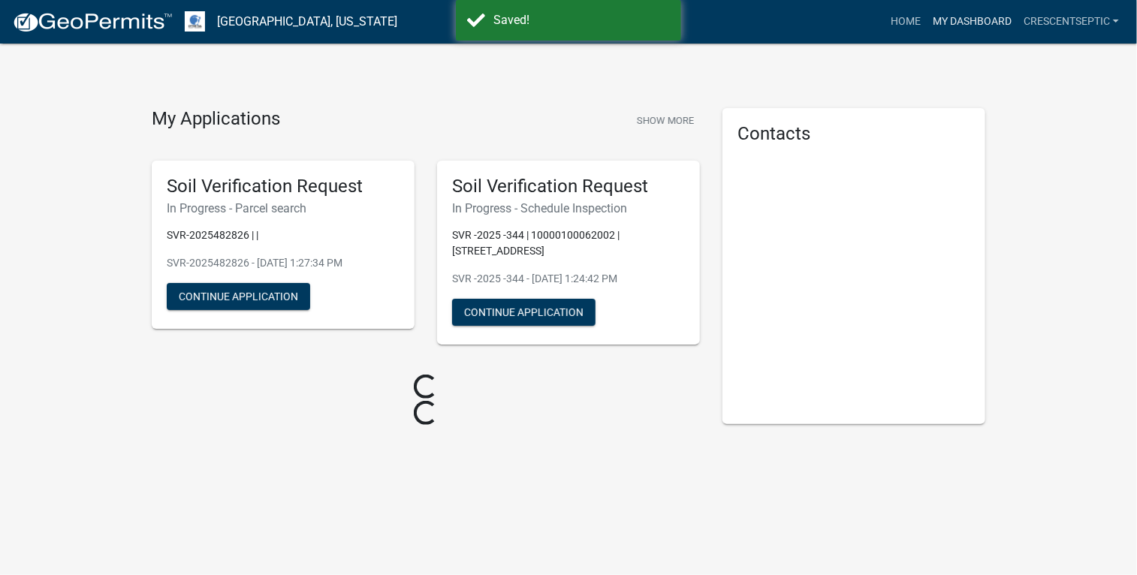
click at [958, 19] on link "My Dashboard" at bounding box center [971, 22] width 91 height 29
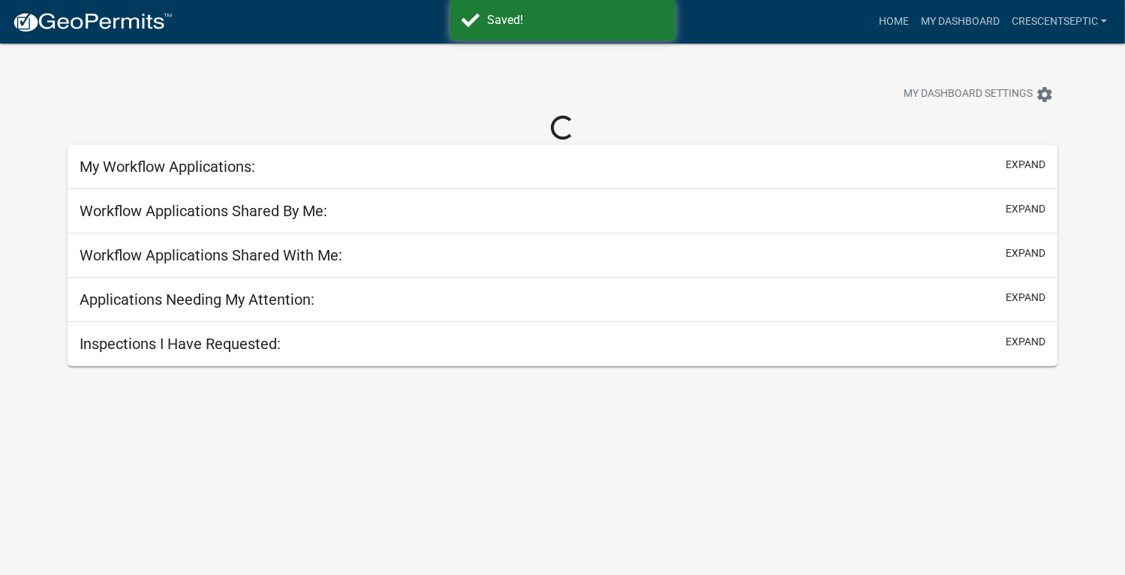
select select "3: 100"
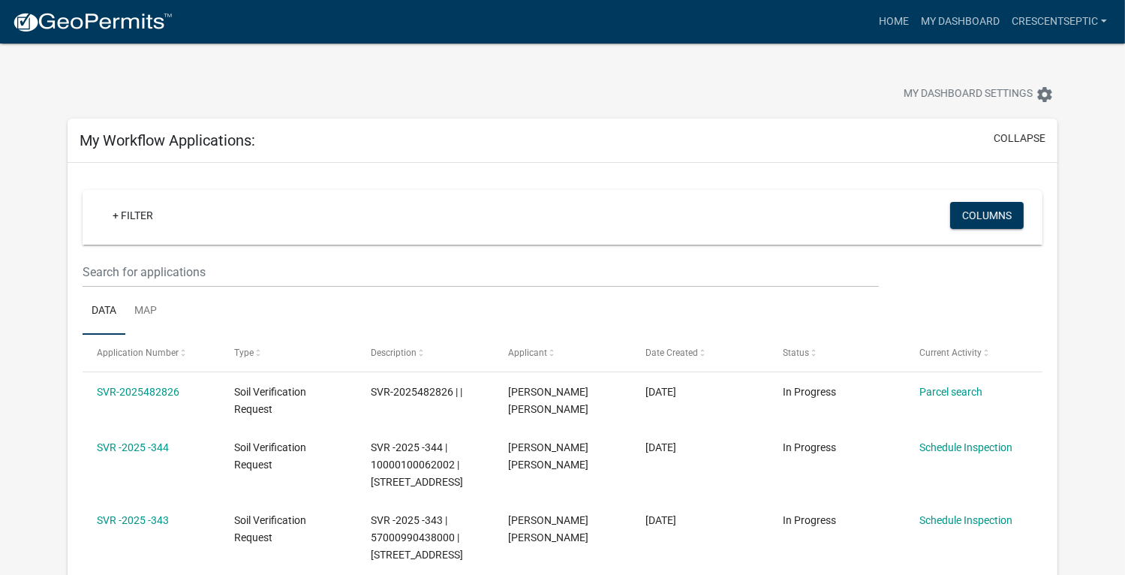
click at [128, 387] on link "SVR-2025482826" at bounding box center [138, 392] width 83 height 12
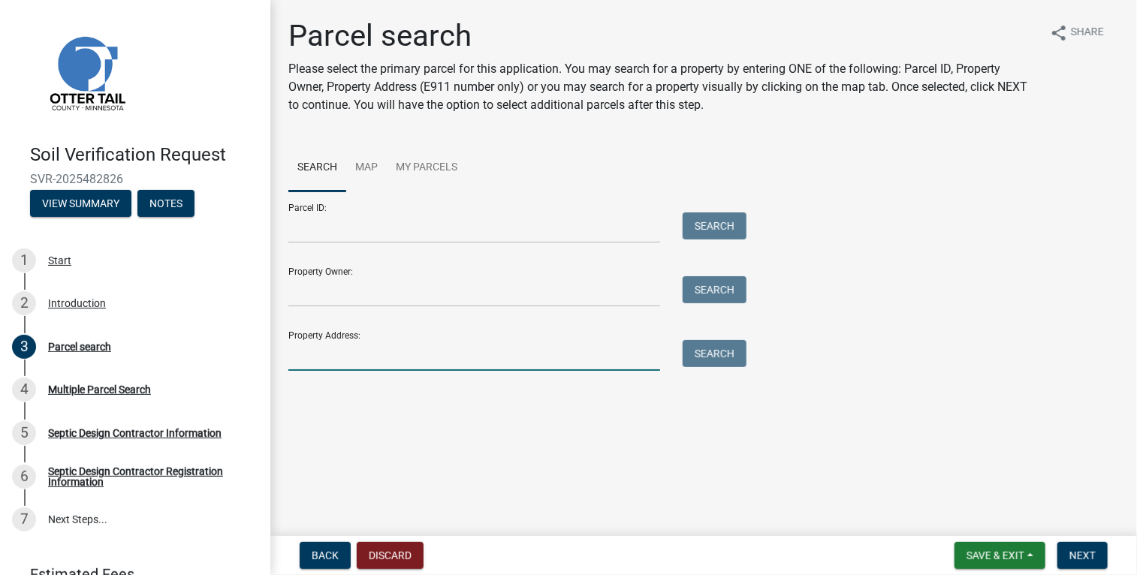
click at [372, 361] on input "Property Address:" at bounding box center [474, 355] width 372 height 31
type input "28159"
click at [712, 355] on button "Search" at bounding box center [714, 353] width 64 height 27
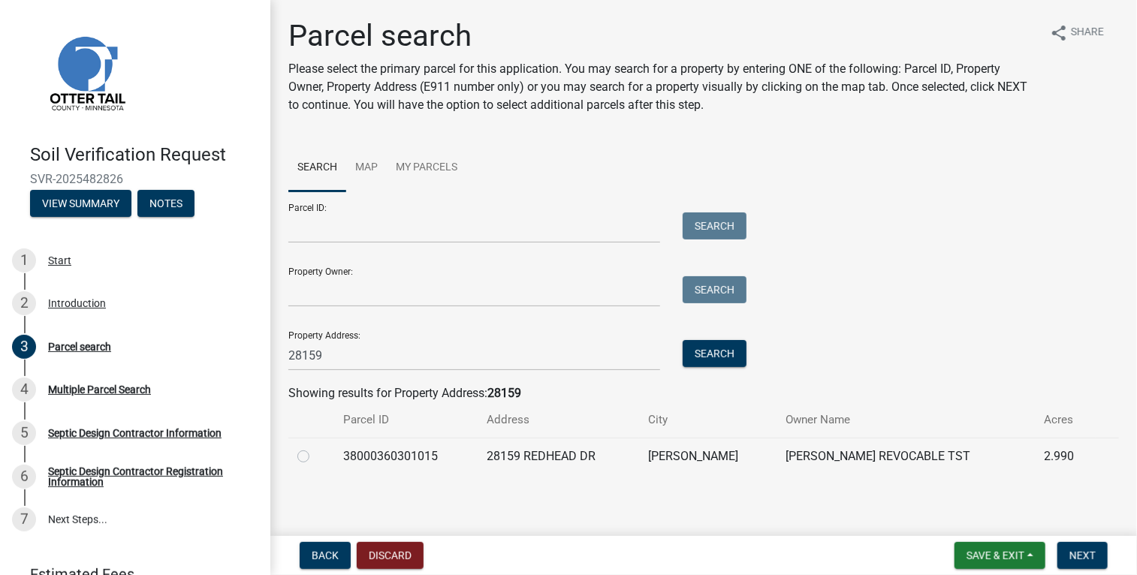
click at [315, 447] on label at bounding box center [315, 447] width 0 height 0
click at [315, 457] on input "radio" at bounding box center [320, 452] width 10 height 10
radio input "true"
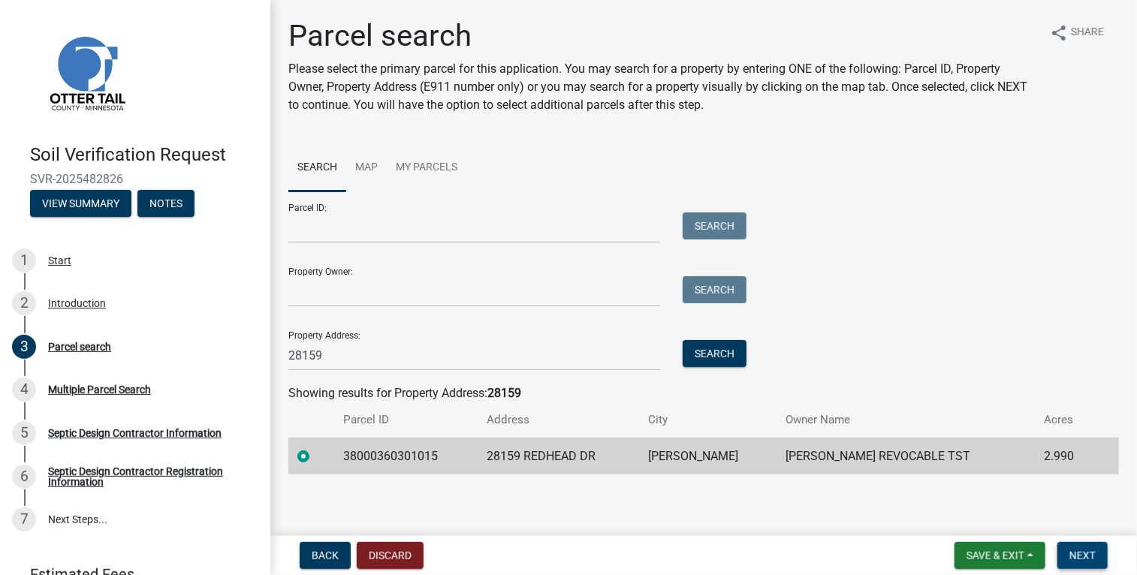
click at [1089, 550] on span "Next" at bounding box center [1082, 556] width 26 height 12
click at [1084, 552] on span "Next" at bounding box center [1082, 556] width 26 height 12
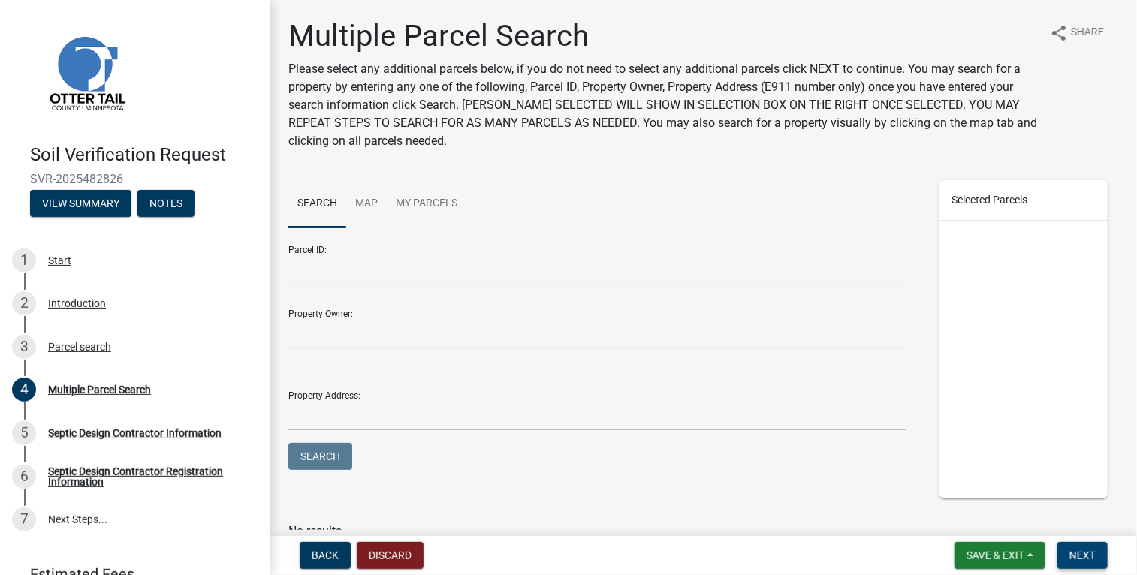
click at [1084, 553] on span "Next" at bounding box center [1082, 556] width 26 height 12
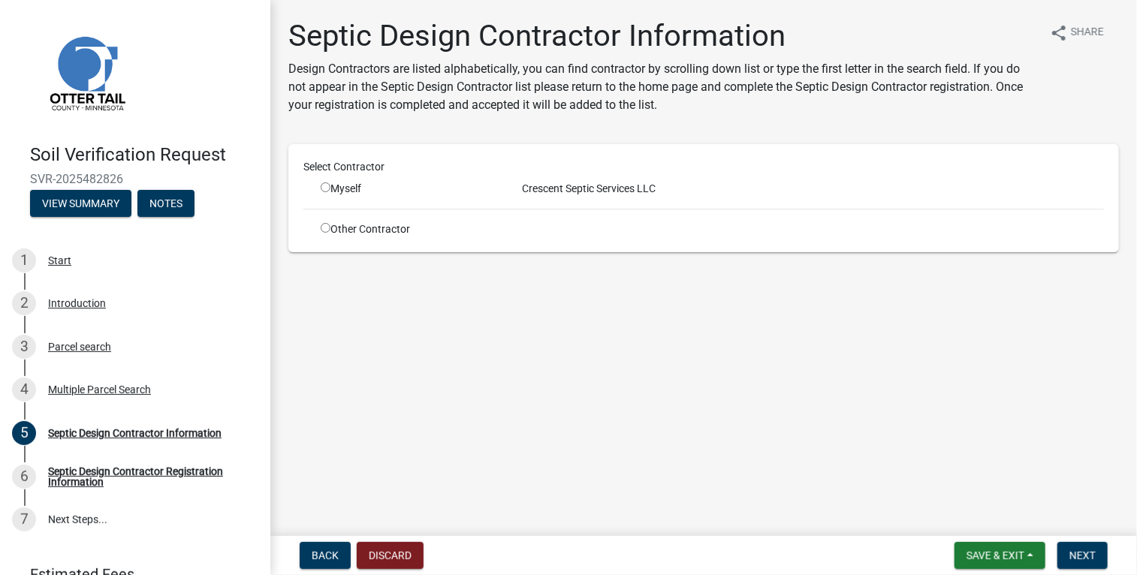
click at [326, 184] on input "radio" at bounding box center [326, 187] width 10 height 10
radio input "true"
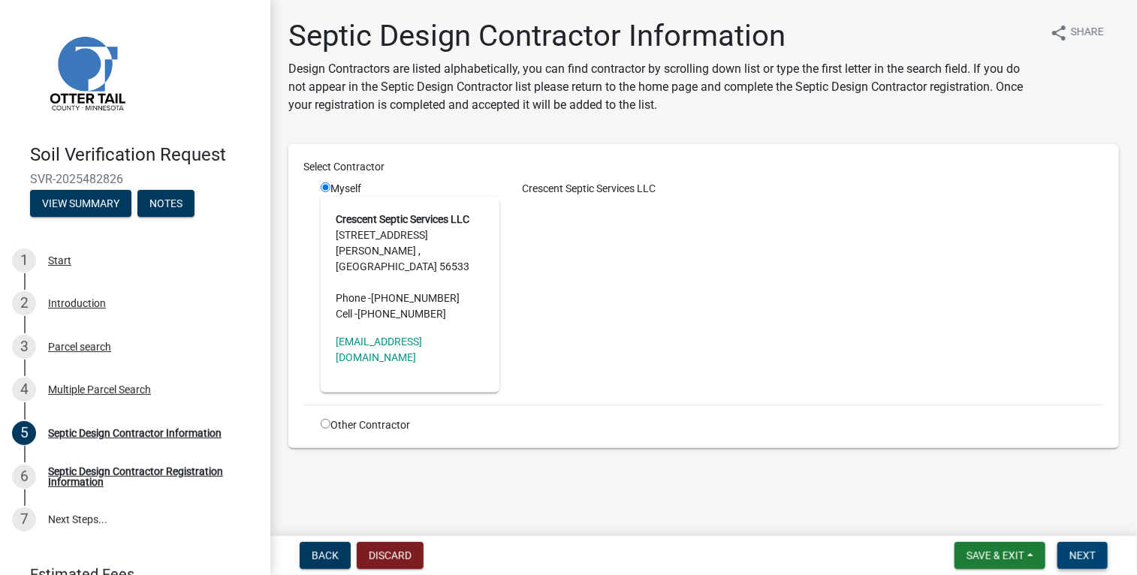
click at [1082, 553] on span "Next" at bounding box center [1082, 556] width 26 height 12
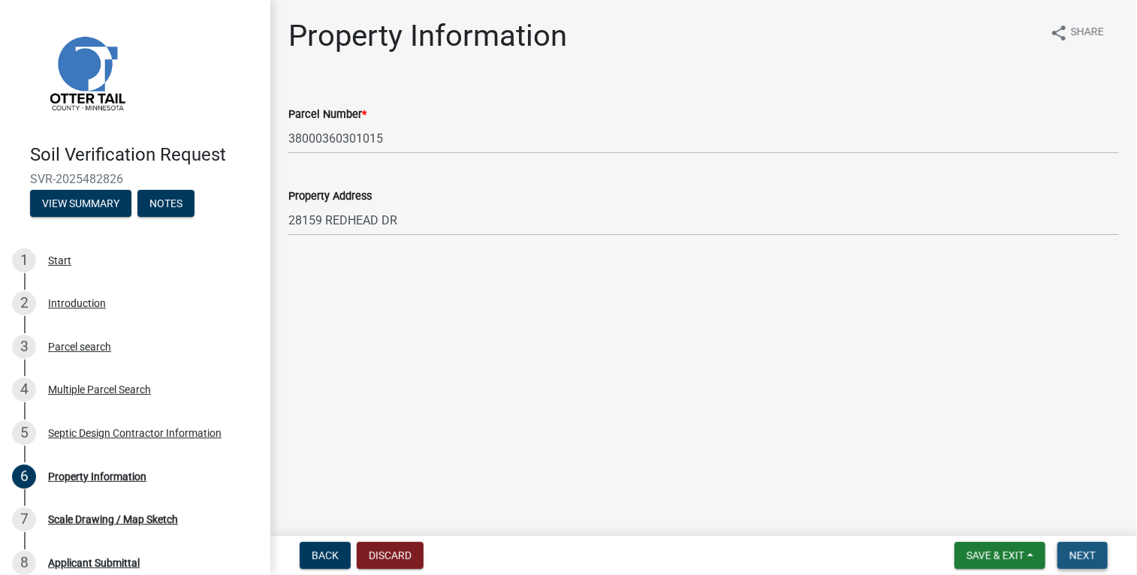
click at [1077, 552] on span "Next" at bounding box center [1082, 556] width 26 height 12
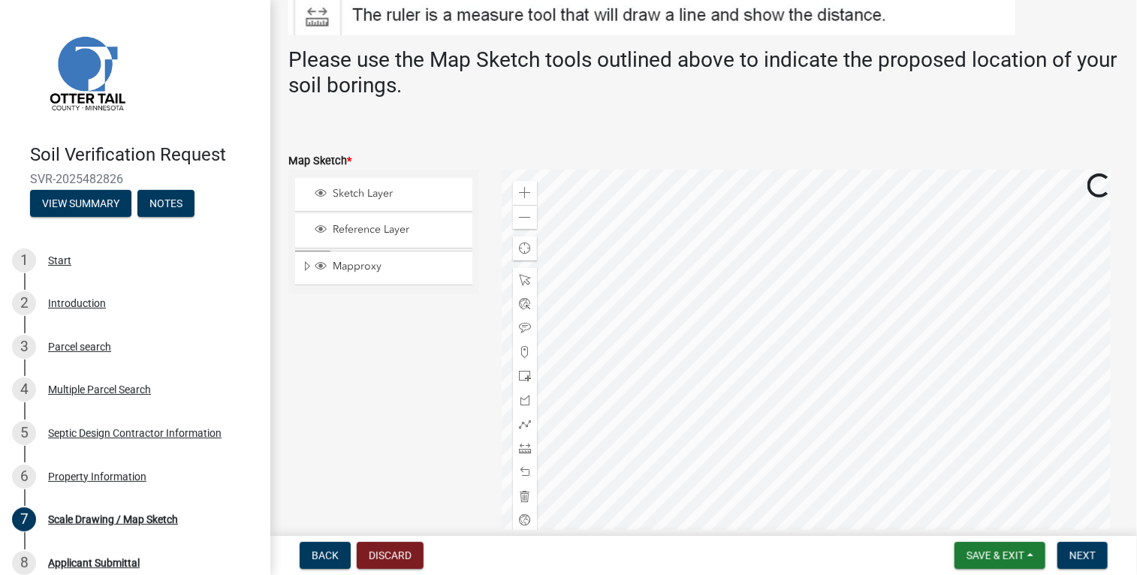
scroll to position [285, 0]
click at [523, 373] on span at bounding box center [525, 375] width 12 height 12
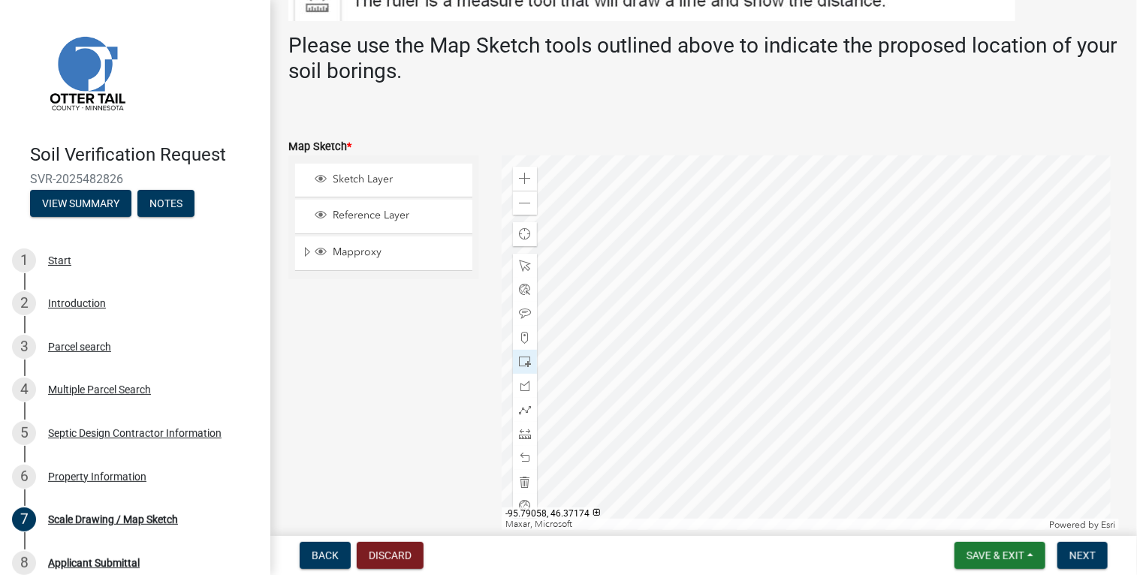
click at [863, 379] on div at bounding box center [810, 342] width 617 height 375
click at [1090, 557] on span "Next" at bounding box center [1082, 556] width 26 height 12
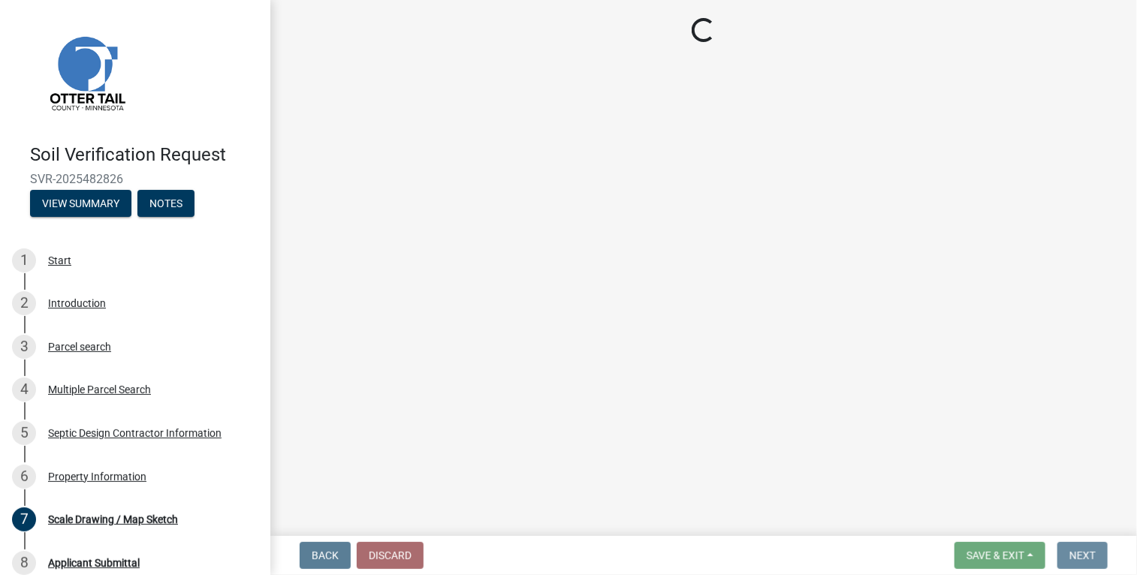
scroll to position [0, 0]
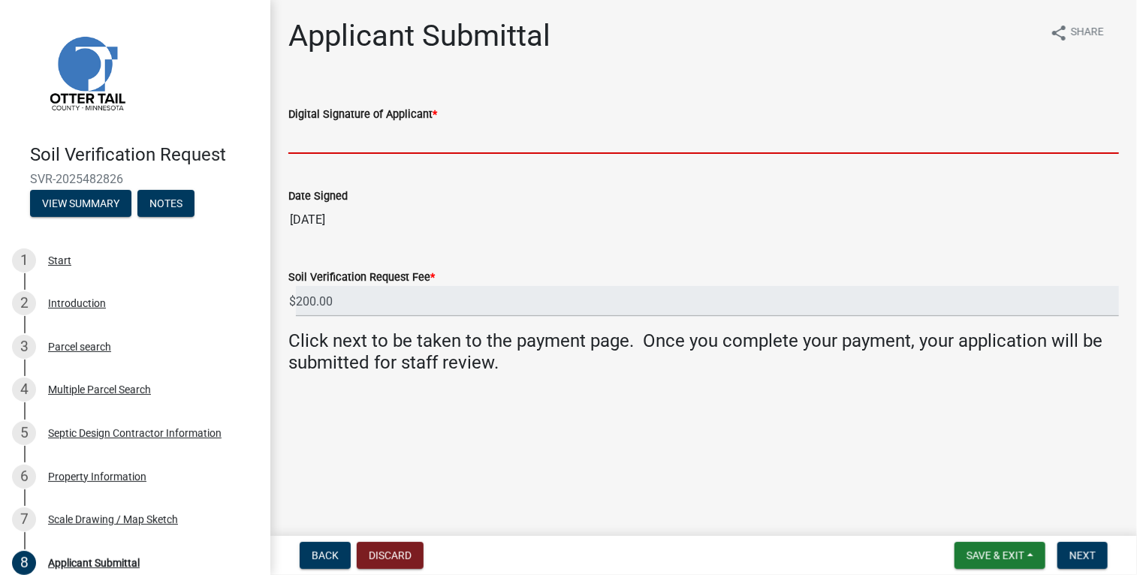
click at [388, 145] on input "Digital Signature of Applicant *" at bounding box center [703, 138] width 830 height 31
type input "[PERSON_NAME] [PERSON_NAME]"
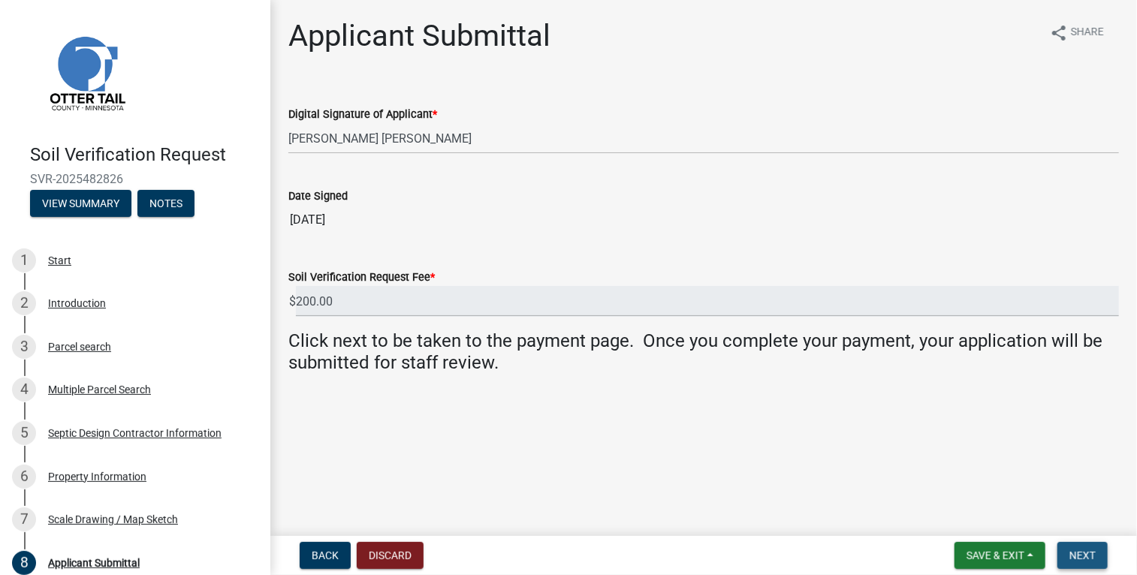
click at [1092, 555] on span "Next" at bounding box center [1082, 556] width 26 height 12
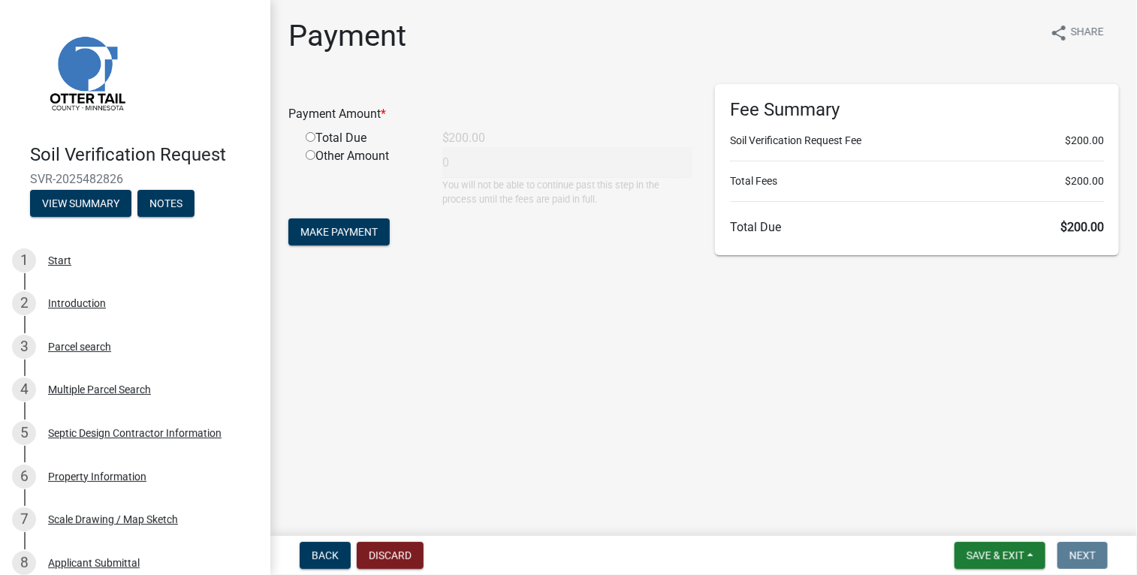
click at [309, 137] on input "radio" at bounding box center [311, 137] width 10 height 10
radio input "true"
type input "200"
click at [360, 241] on button "Make Payment" at bounding box center [338, 231] width 101 height 27
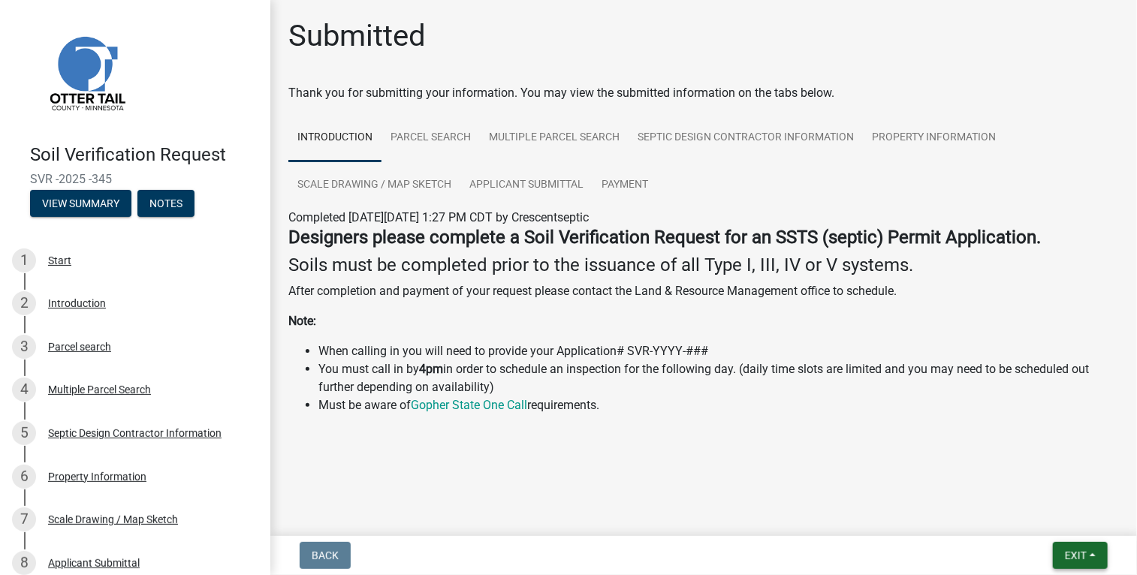
click at [1066, 561] on span "Exit" at bounding box center [1076, 556] width 22 height 12
click at [1038, 520] on button "Save & Exit" at bounding box center [1048, 517] width 120 height 36
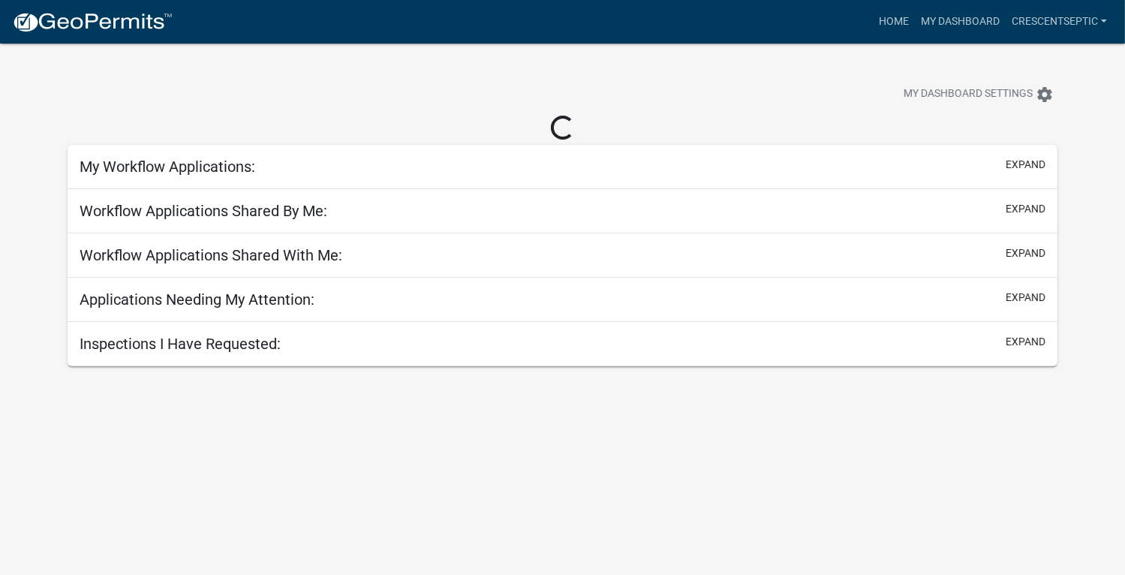
select select "3: 100"
